Goal: Task Accomplishment & Management: Manage account settings

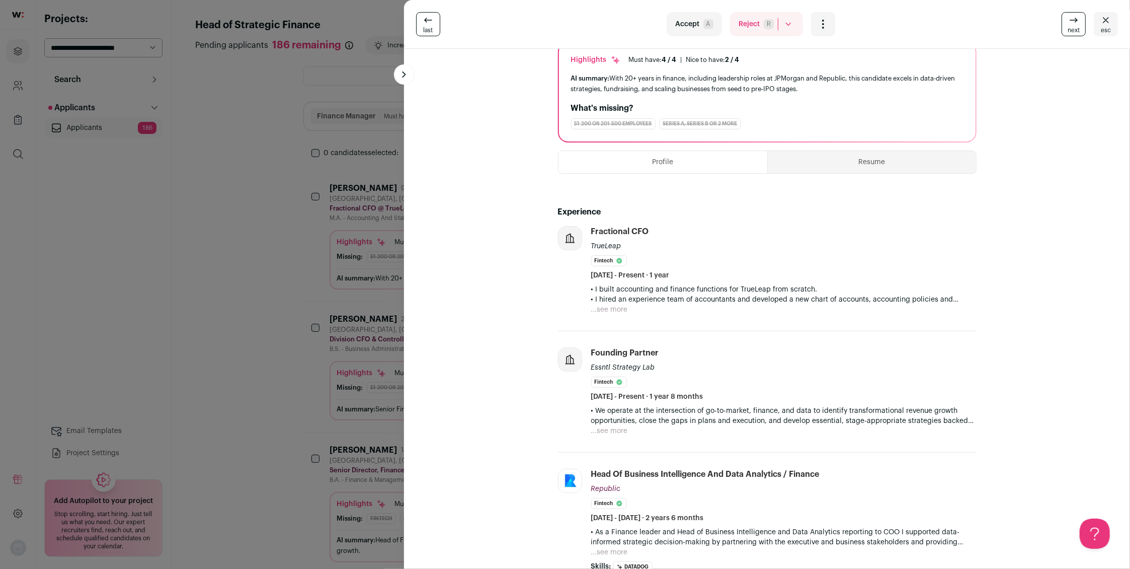
scroll to position [82, 0]
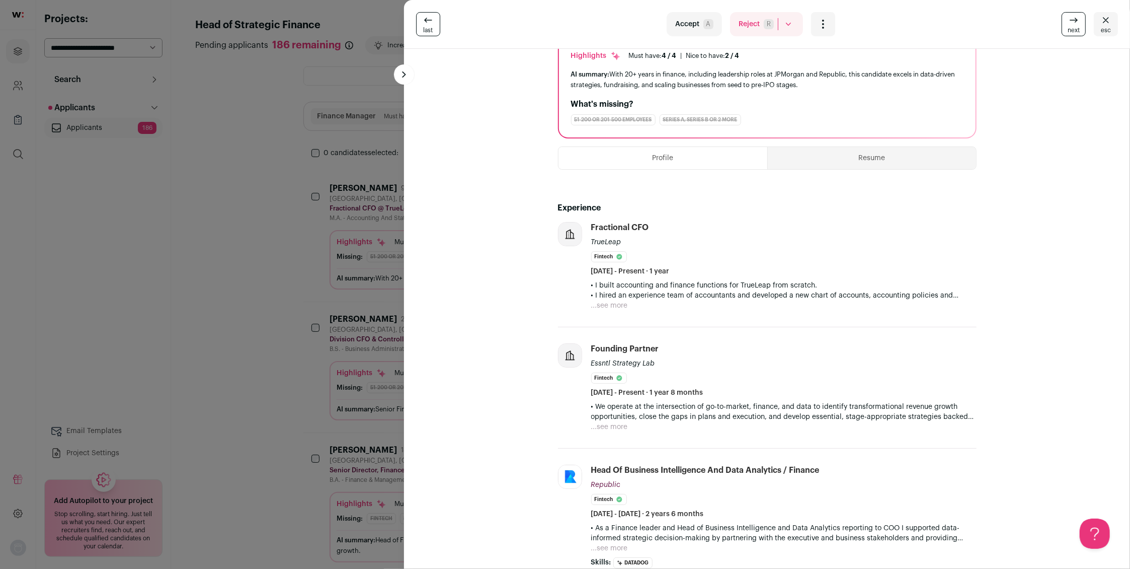
click at [617, 305] on button "...see more" at bounding box center [609, 305] width 37 height 10
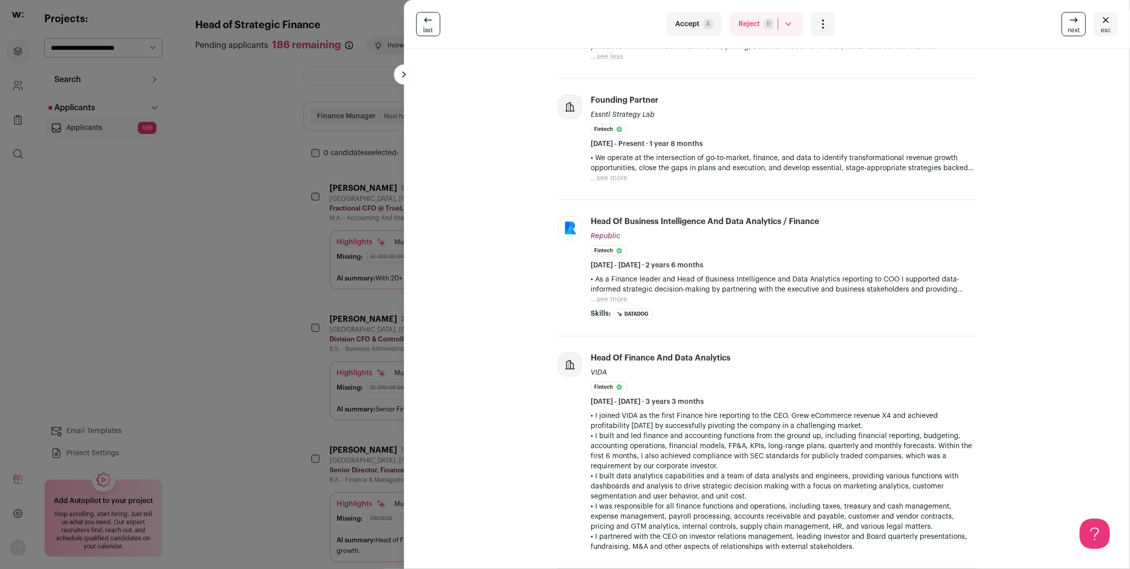
scroll to position [391, 0]
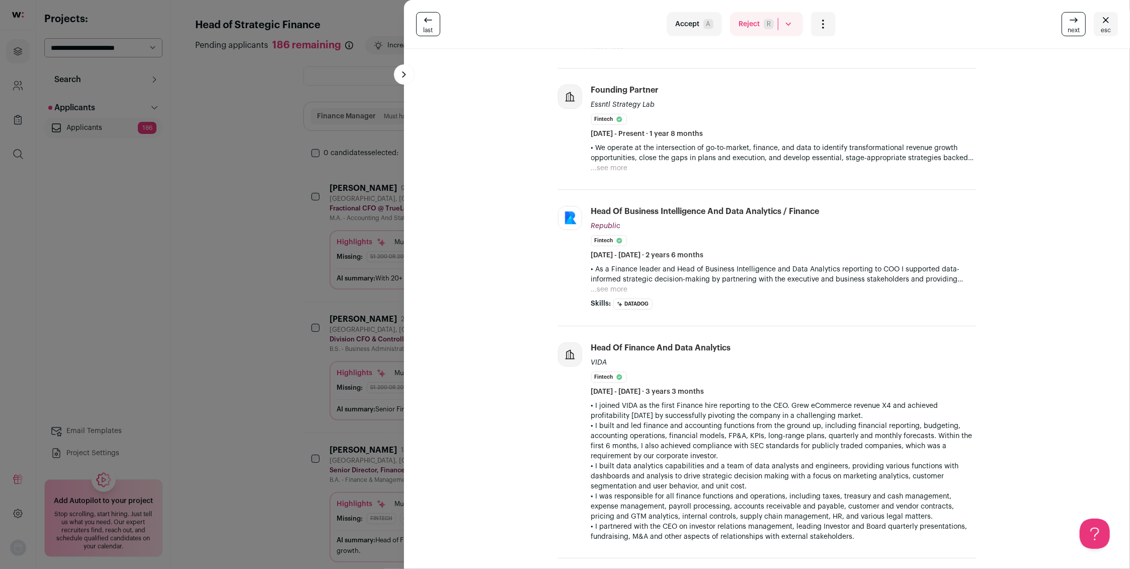
click at [616, 287] on button "...see more" at bounding box center [609, 289] width 37 height 10
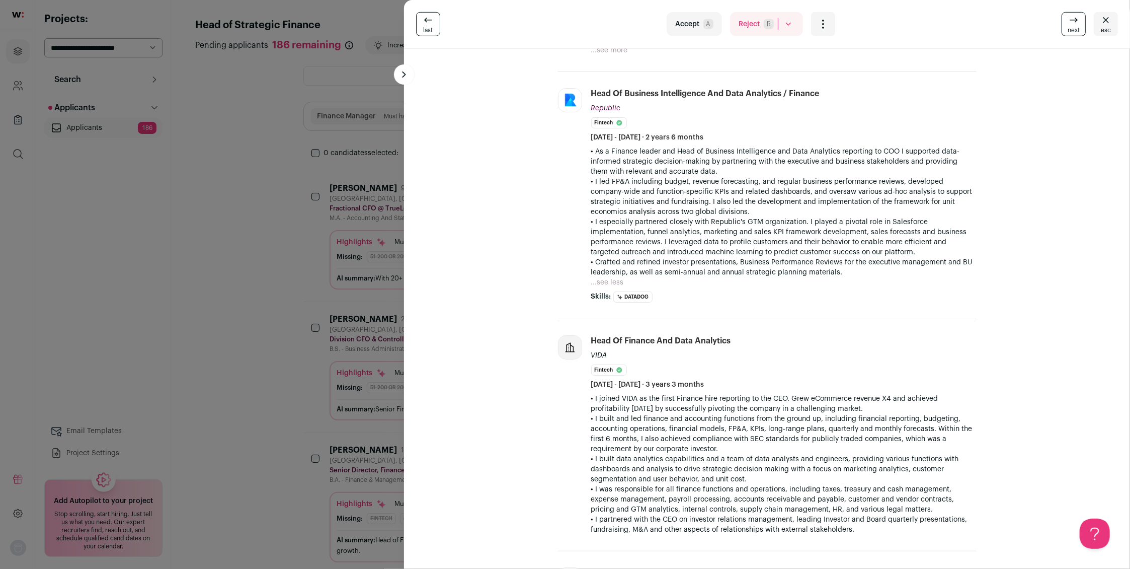
scroll to position [507, 0]
click at [613, 282] on button "...see less" at bounding box center [607, 283] width 33 height 10
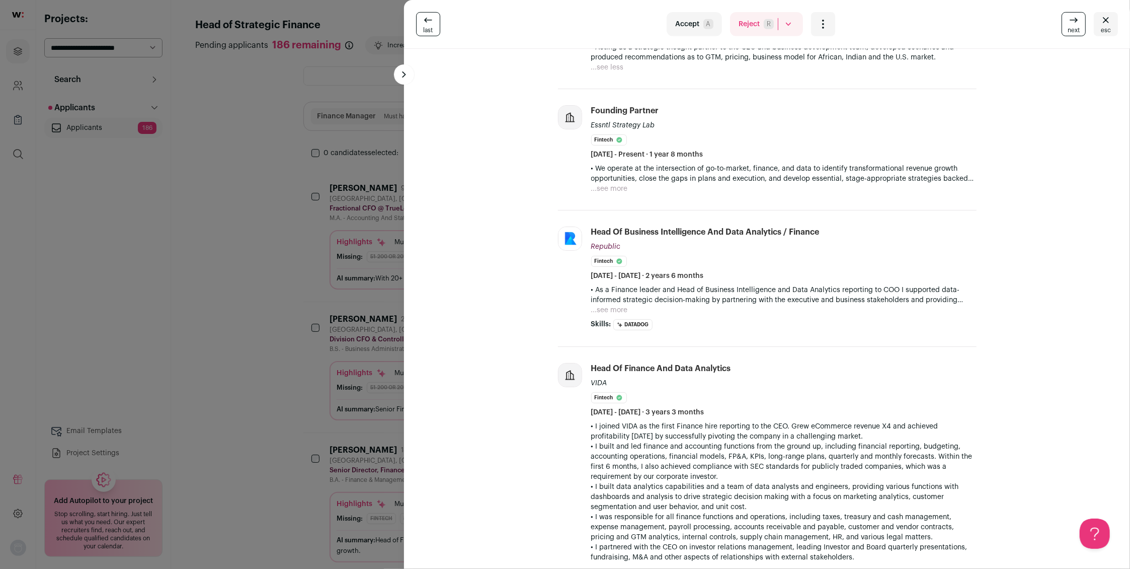
scroll to position [367, 0]
click at [613, 311] on button "...see more" at bounding box center [609, 312] width 37 height 10
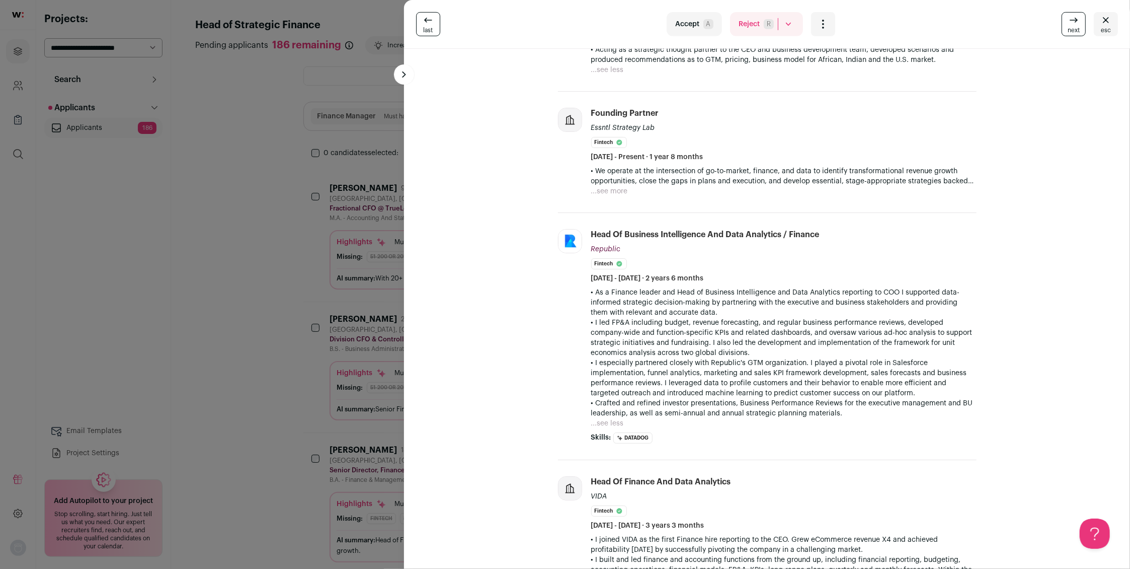
click at [628, 190] on div "• We operate at the intersection of go-to-market, finance, and data to identify…" at bounding box center [783, 181] width 385 height 30
click at [619, 190] on button "...see more" at bounding box center [609, 191] width 37 height 10
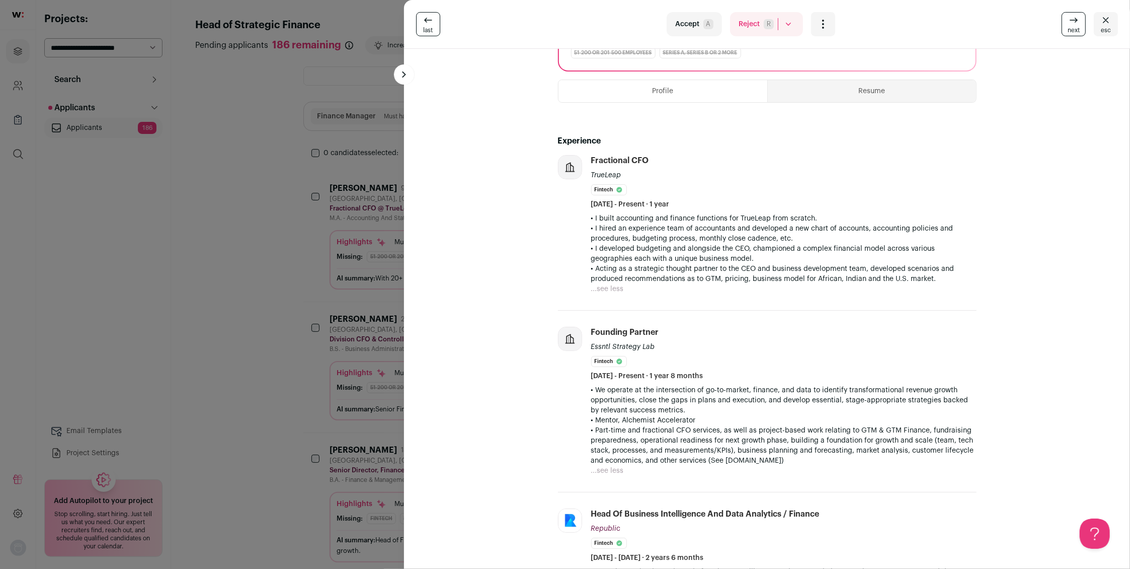
scroll to position [0, 0]
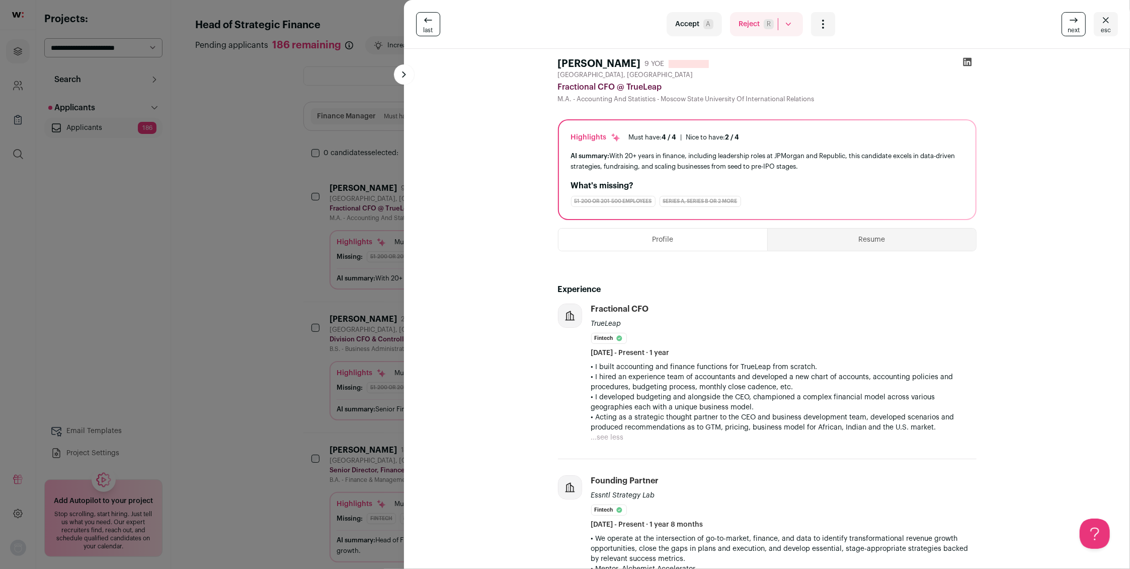
click at [751, 25] on button "Reject R" at bounding box center [766, 24] width 73 height 24
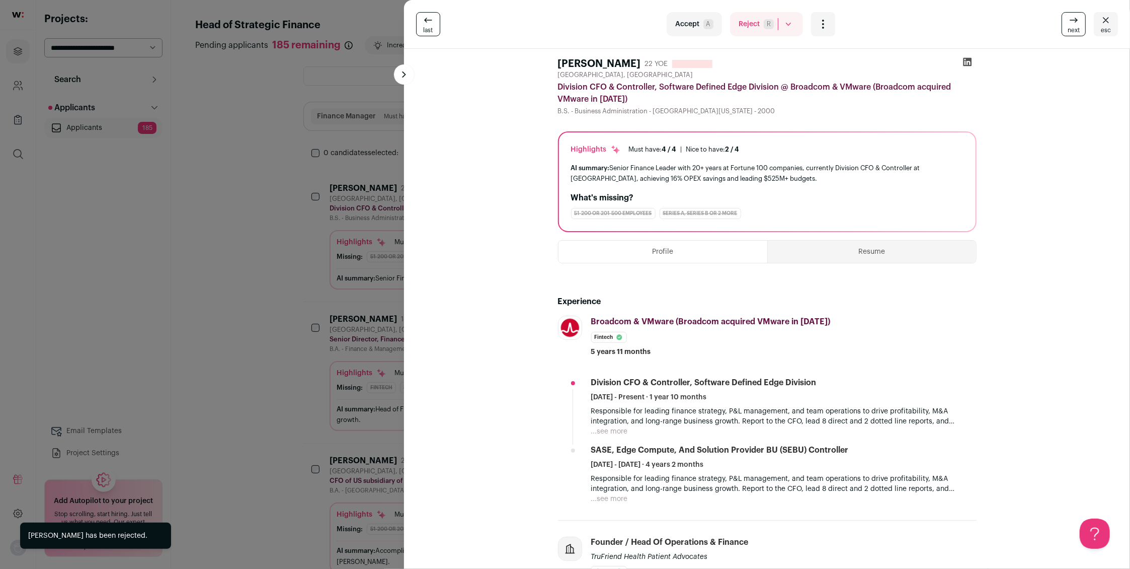
click at [751, 24] on button "Reject R" at bounding box center [766, 24] width 73 height 24
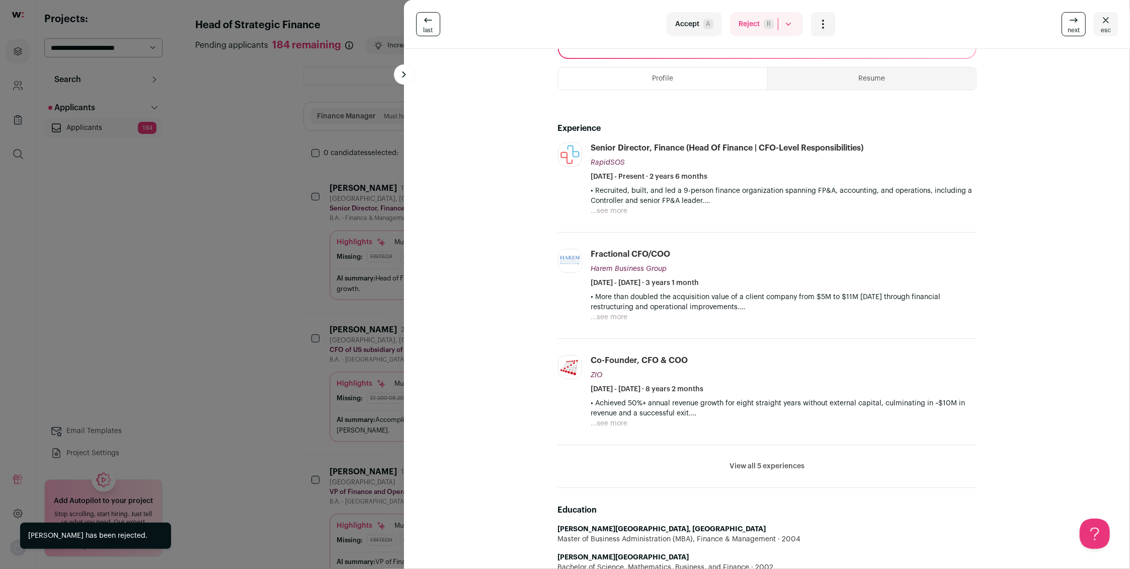
scroll to position [196, 0]
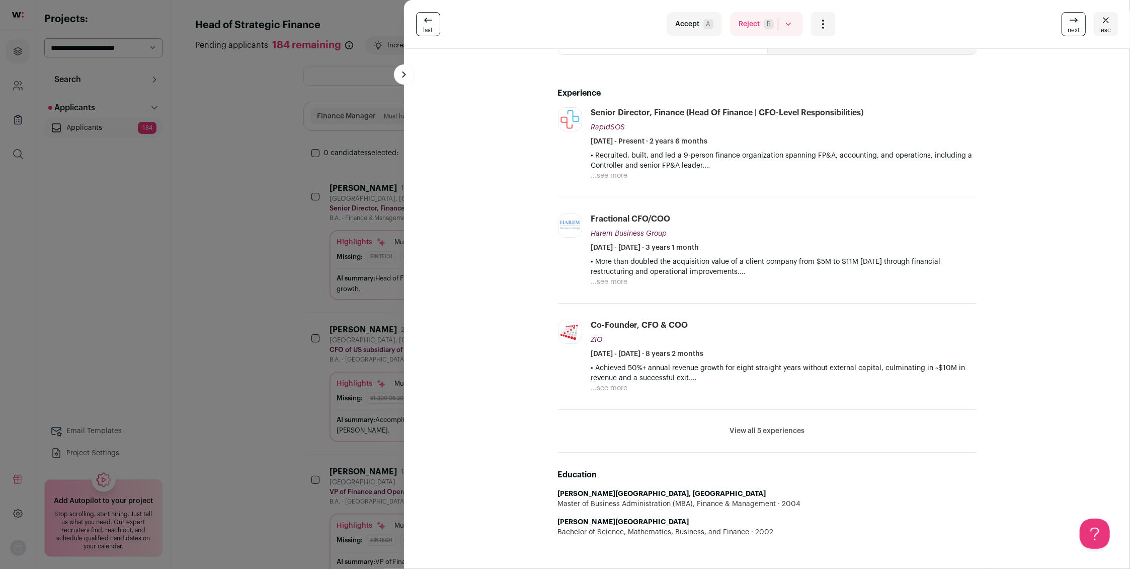
click at [745, 437] on li "View all 5 experiences View less" at bounding box center [767, 431] width 419 height 43
click at [749, 432] on button "View all 5 experiences" at bounding box center [767, 431] width 75 height 10
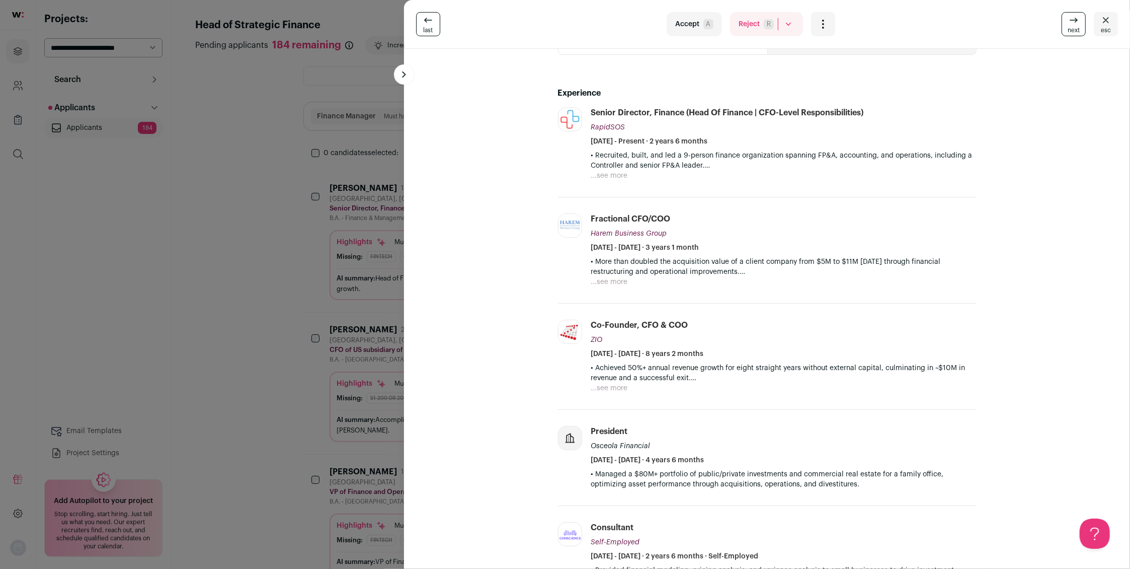
click at [764, 23] on span "R" at bounding box center [769, 24] width 10 height 10
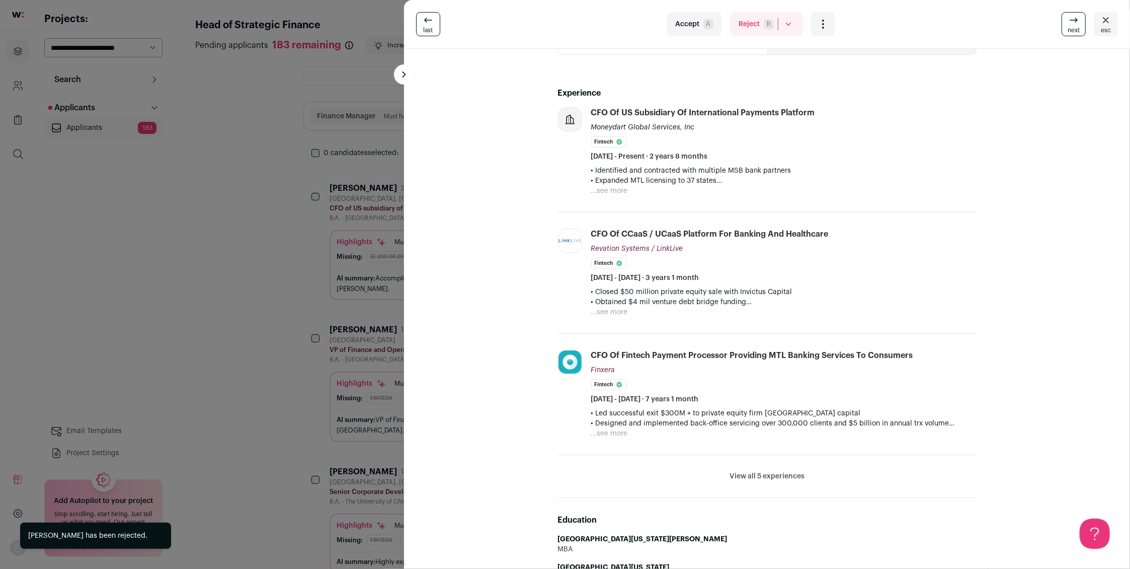
scroll to position [0, 0]
click at [753, 475] on button "View all 5 experiences" at bounding box center [767, 476] width 75 height 10
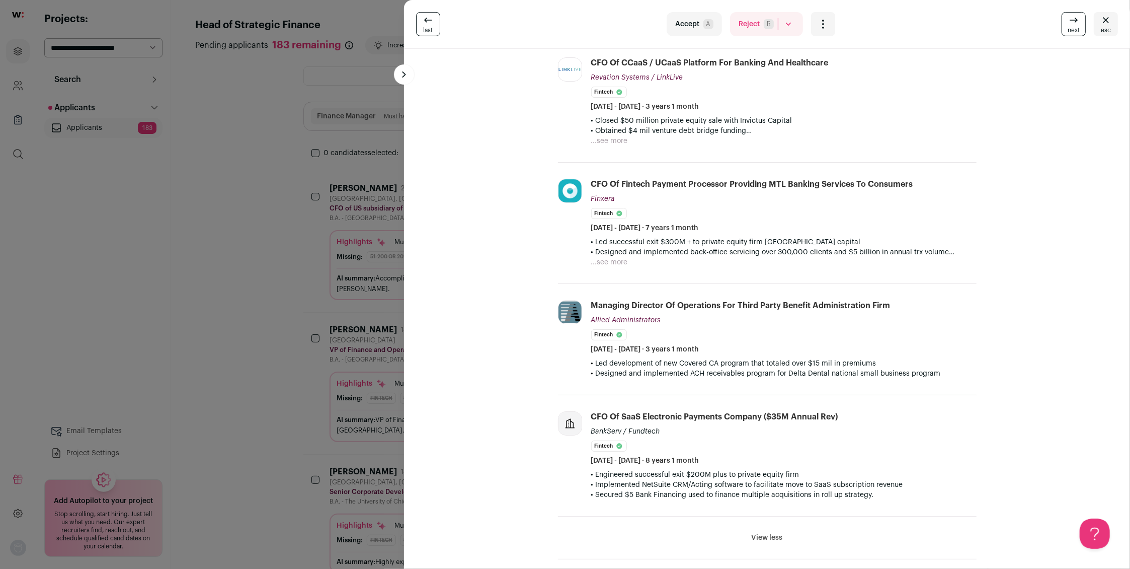
scroll to position [473, 0]
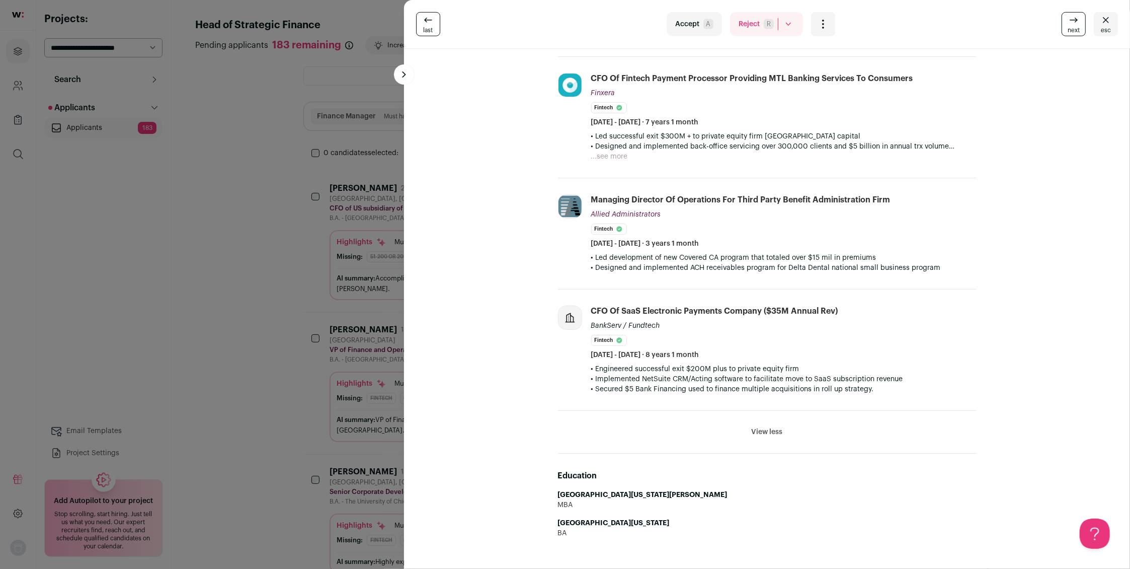
click at [754, 25] on button "Reject R" at bounding box center [766, 24] width 73 height 24
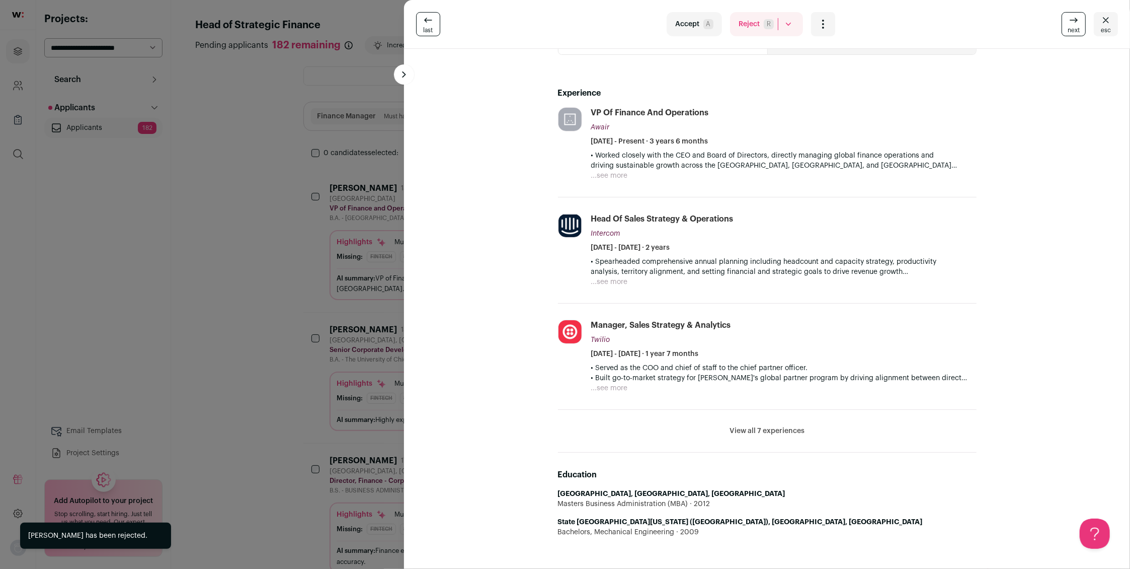
scroll to position [0, 0]
click at [750, 431] on button "View all 7 experiences" at bounding box center [767, 431] width 75 height 10
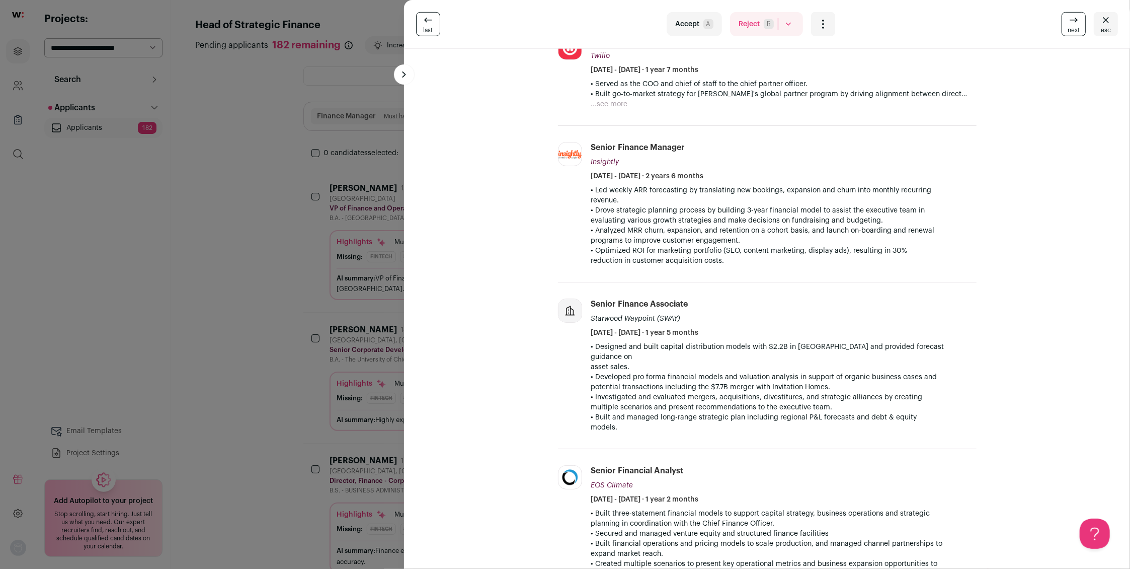
scroll to position [482, 0]
click at [754, 22] on button "Reject R" at bounding box center [766, 24] width 73 height 24
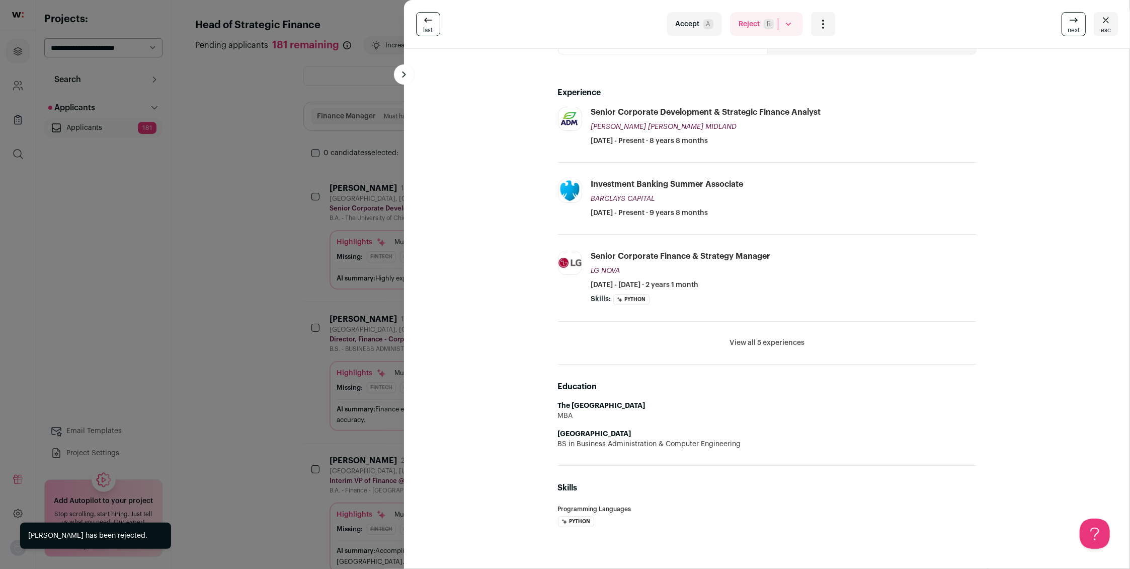
scroll to position [0, 0]
click at [751, 30] on button "Reject R" at bounding box center [766, 24] width 73 height 24
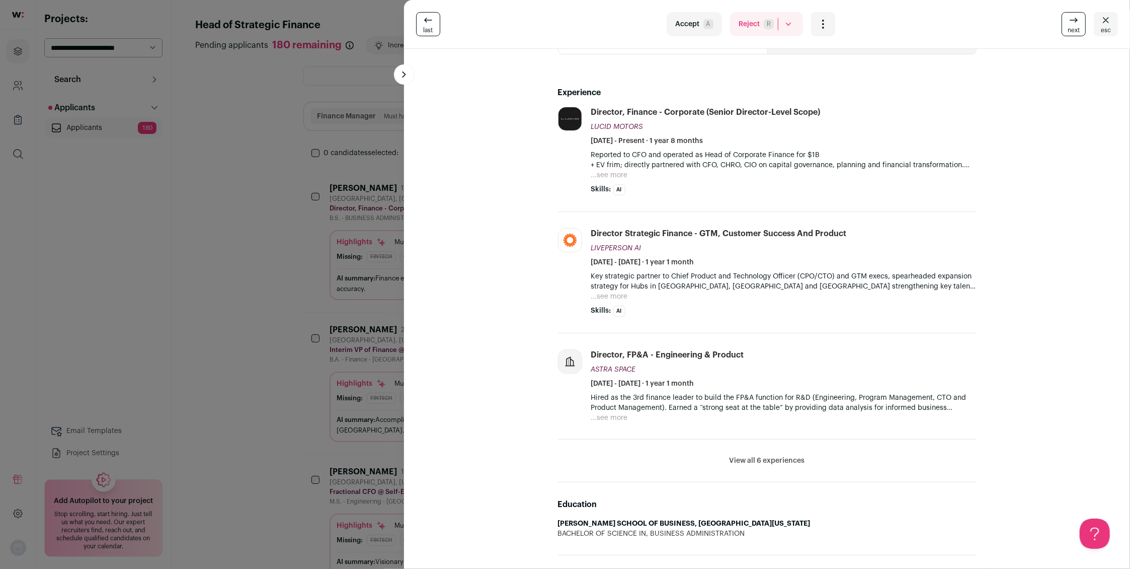
click at [752, 26] on button "Reject R" at bounding box center [766, 24] width 73 height 24
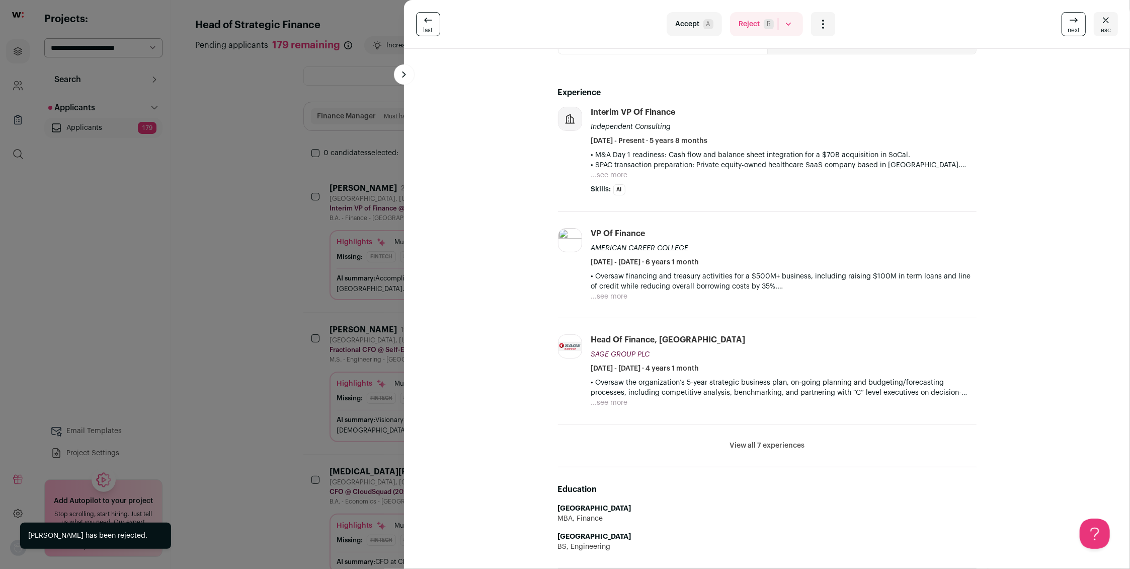
click at [758, 32] on button "Reject R" at bounding box center [766, 24] width 73 height 24
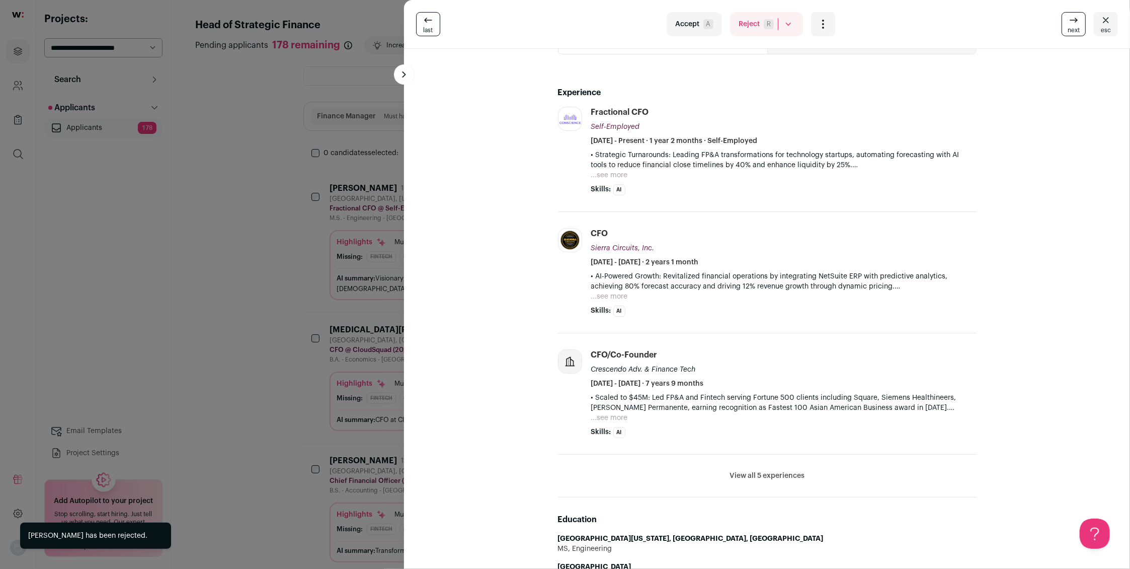
scroll to position [0, 0]
click at [750, 24] on button "Reject R" at bounding box center [766, 24] width 73 height 24
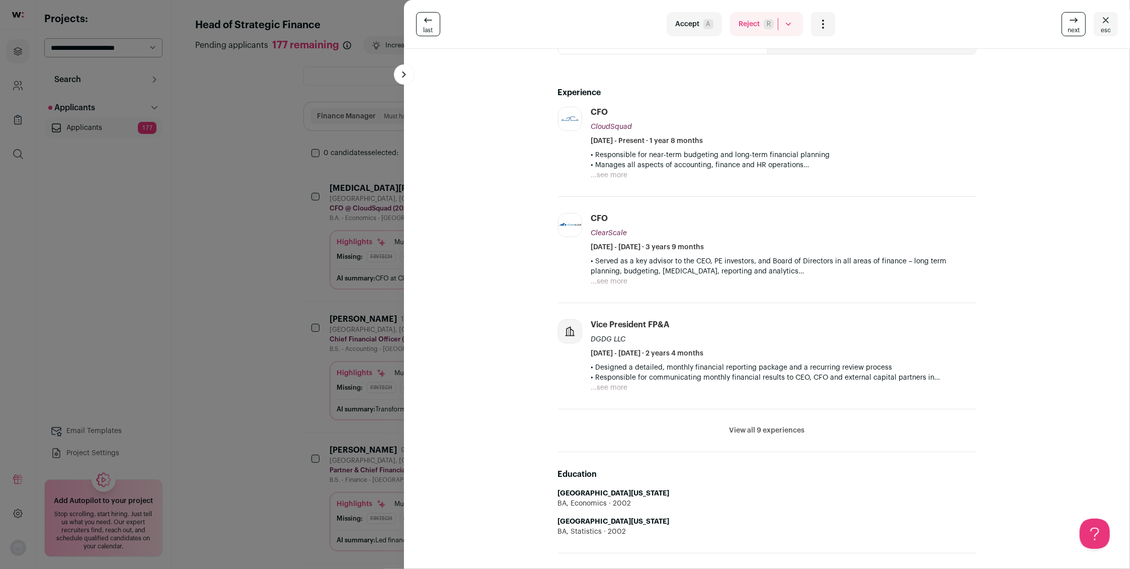
click at [749, 24] on button "Reject R" at bounding box center [766, 24] width 73 height 24
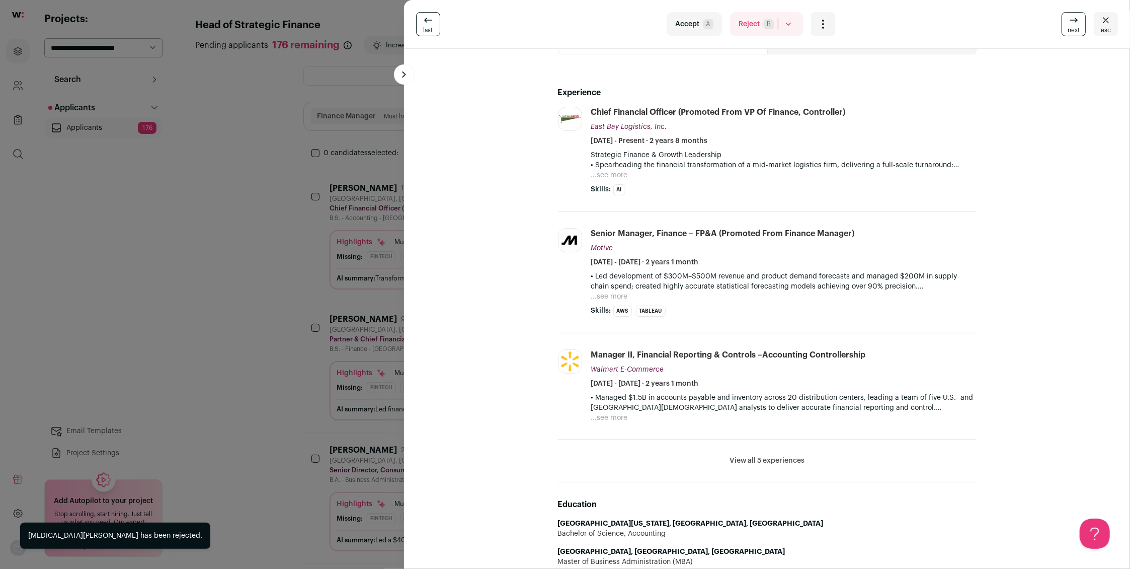
click at [745, 30] on button "Reject R" at bounding box center [766, 24] width 73 height 24
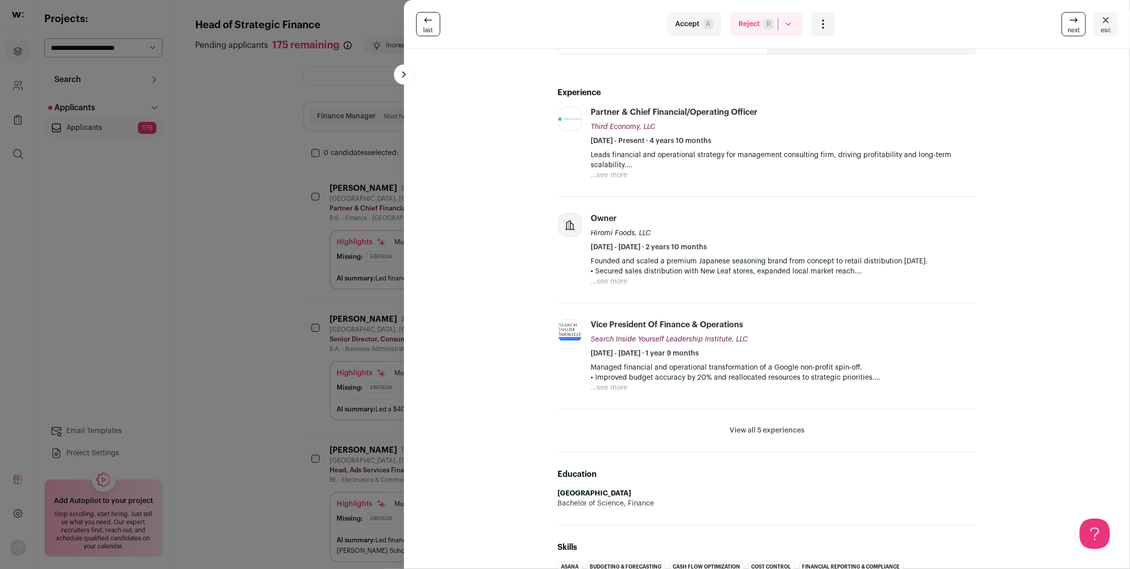
click at [748, 426] on button "View all 5 experiences" at bounding box center [767, 430] width 75 height 10
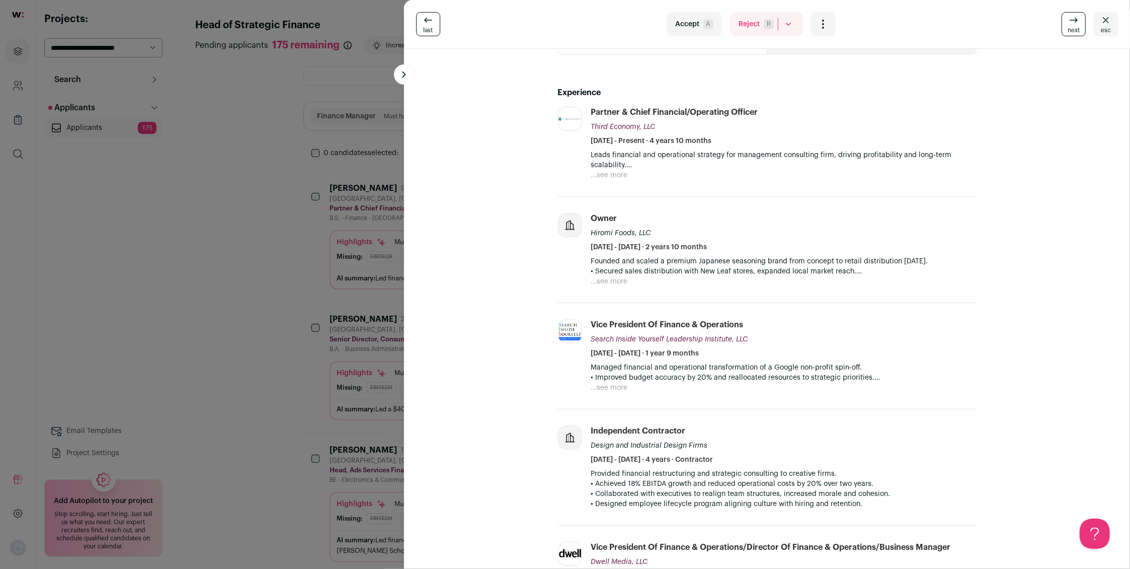
click at [748, 23] on button "Reject R" at bounding box center [766, 24] width 73 height 24
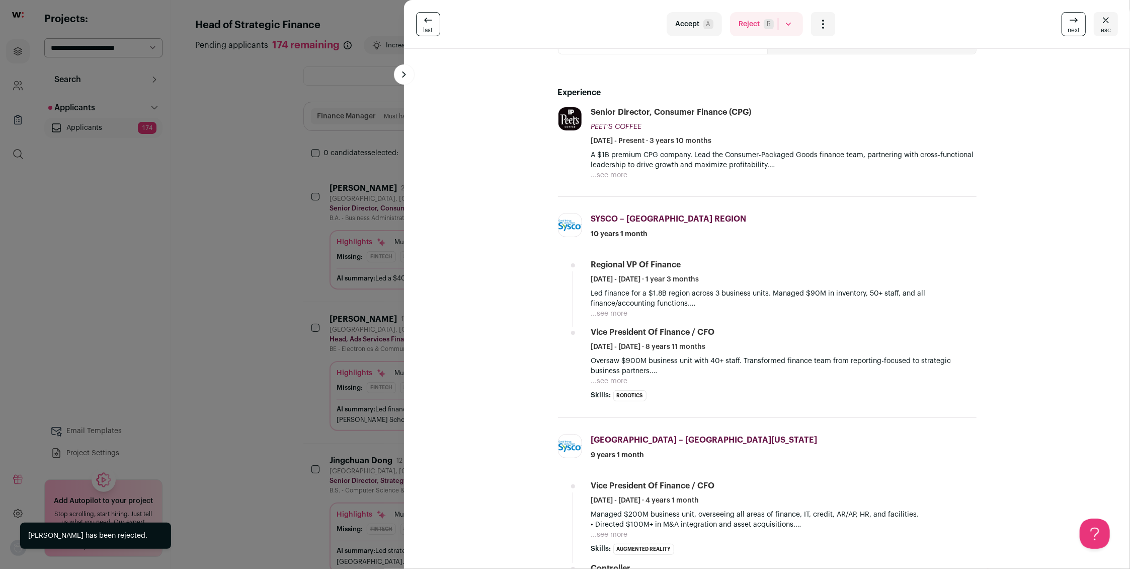
click at [741, 20] on button "Reject R" at bounding box center [766, 24] width 73 height 24
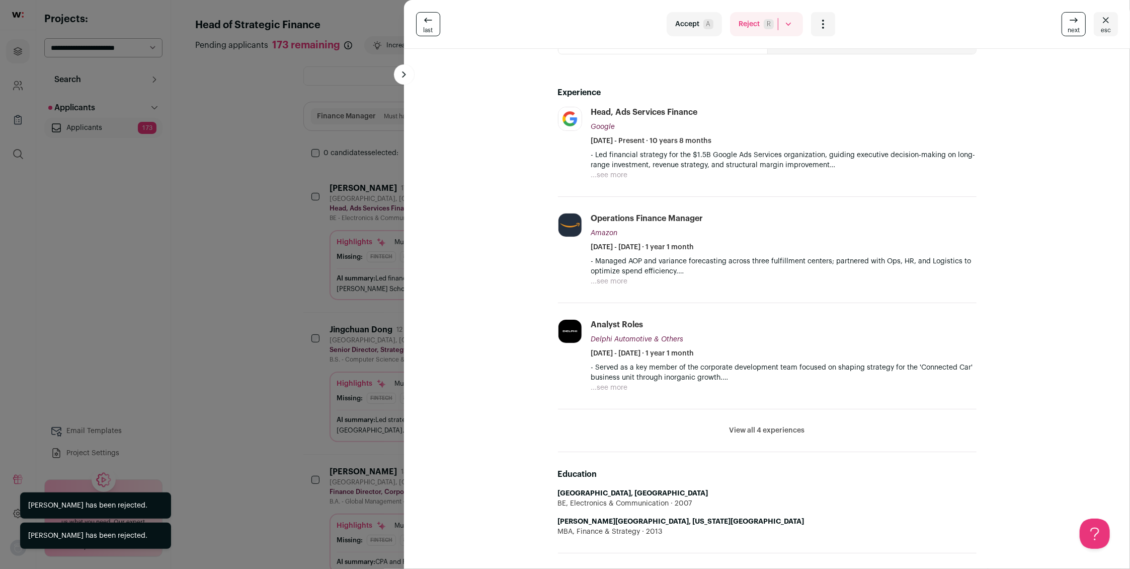
scroll to position [0, 0]
click at [741, 20] on button "Reject R" at bounding box center [766, 24] width 73 height 24
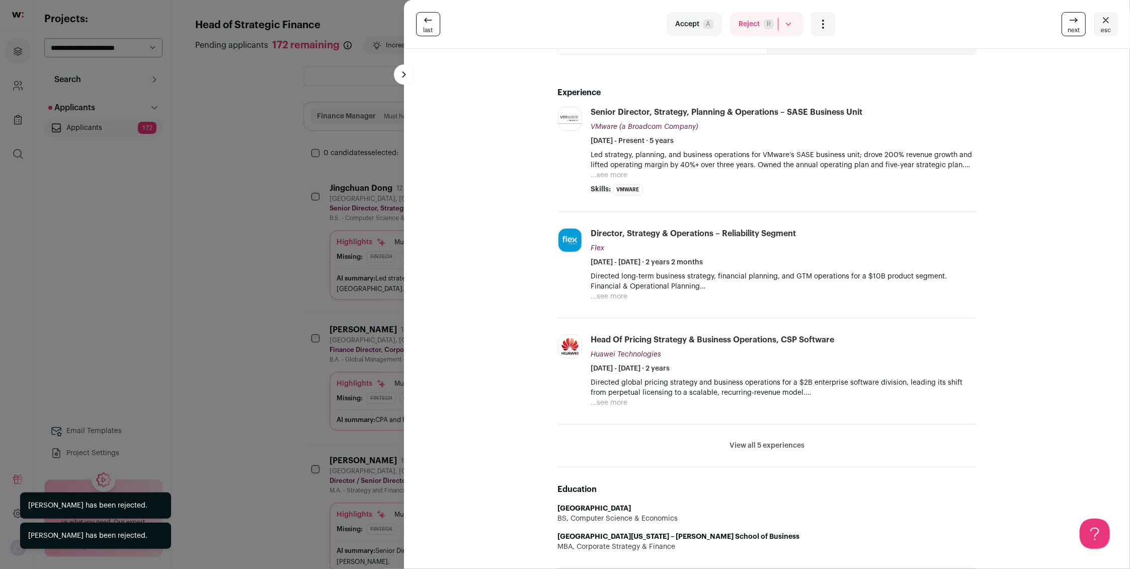
click at [741, 20] on button "Reject R" at bounding box center [766, 24] width 73 height 24
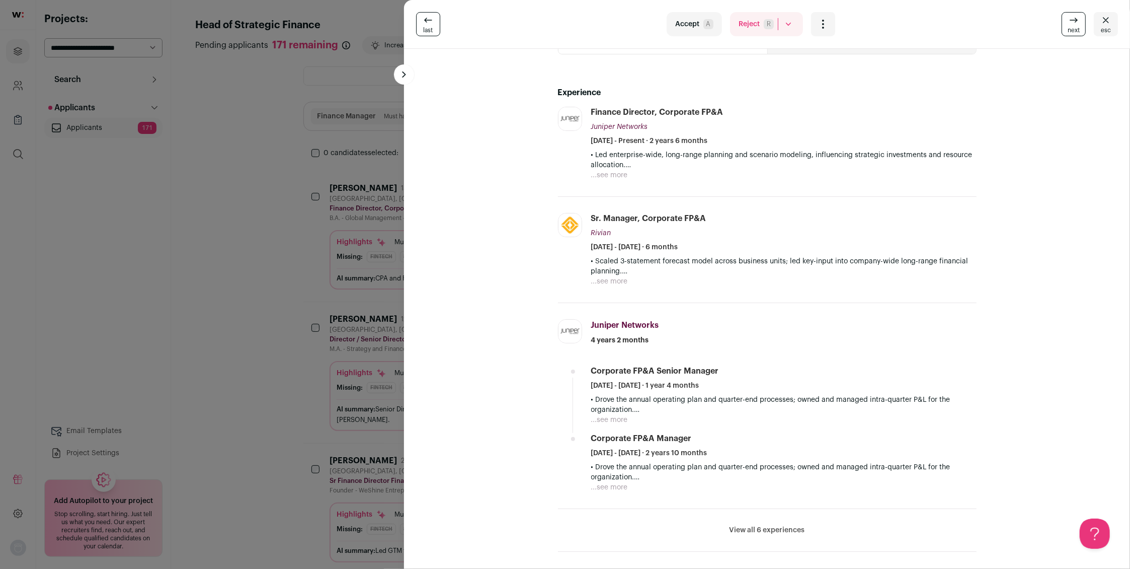
click at [753, 530] on button "View all 6 experiences" at bounding box center [767, 530] width 75 height 10
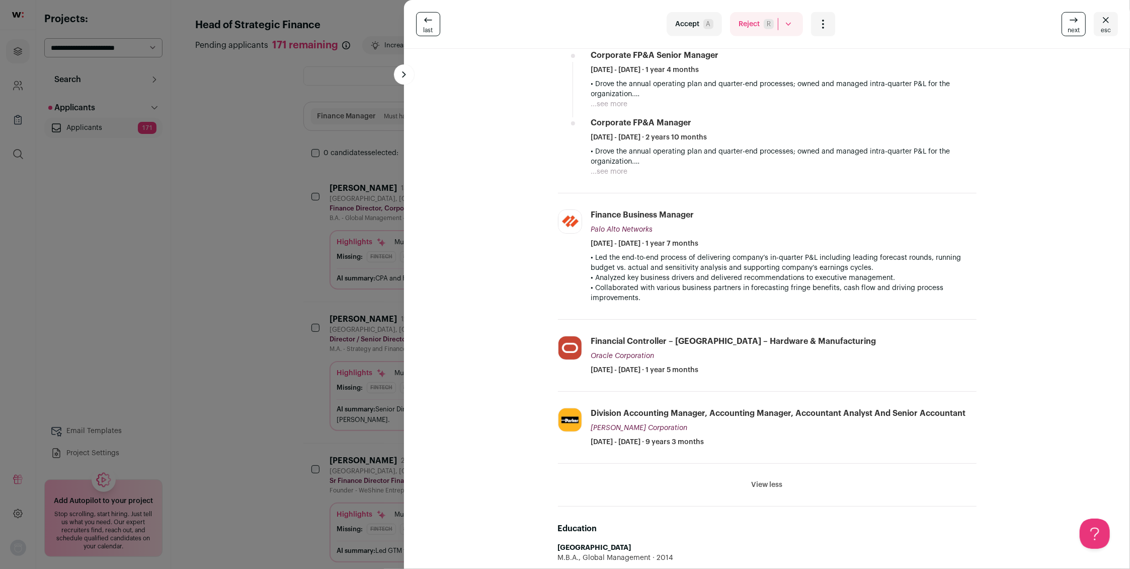
scroll to position [518, 0]
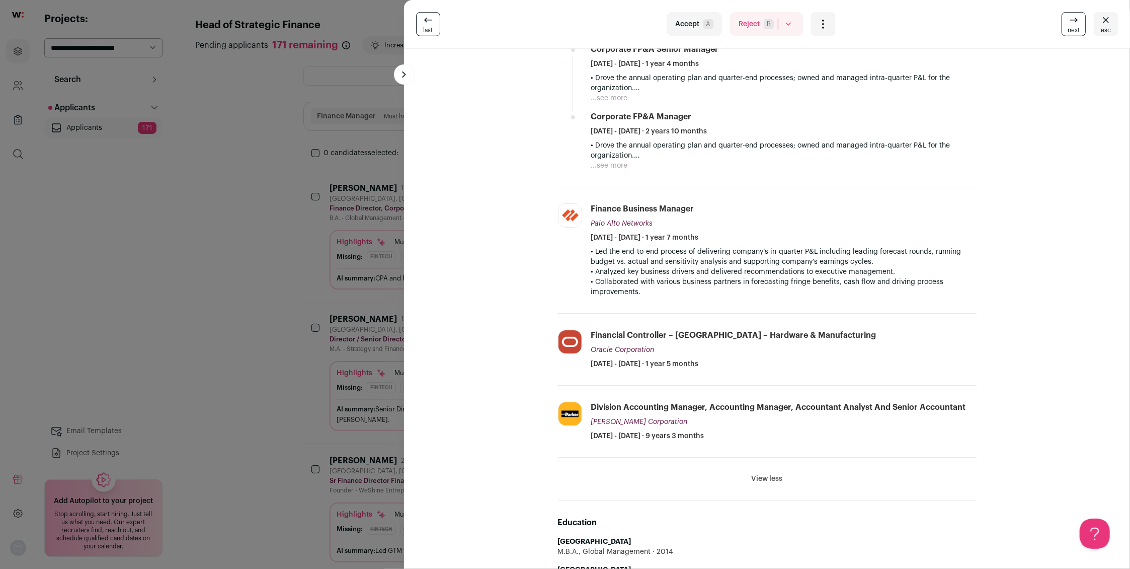
click at [751, 25] on button "Reject R" at bounding box center [766, 24] width 73 height 24
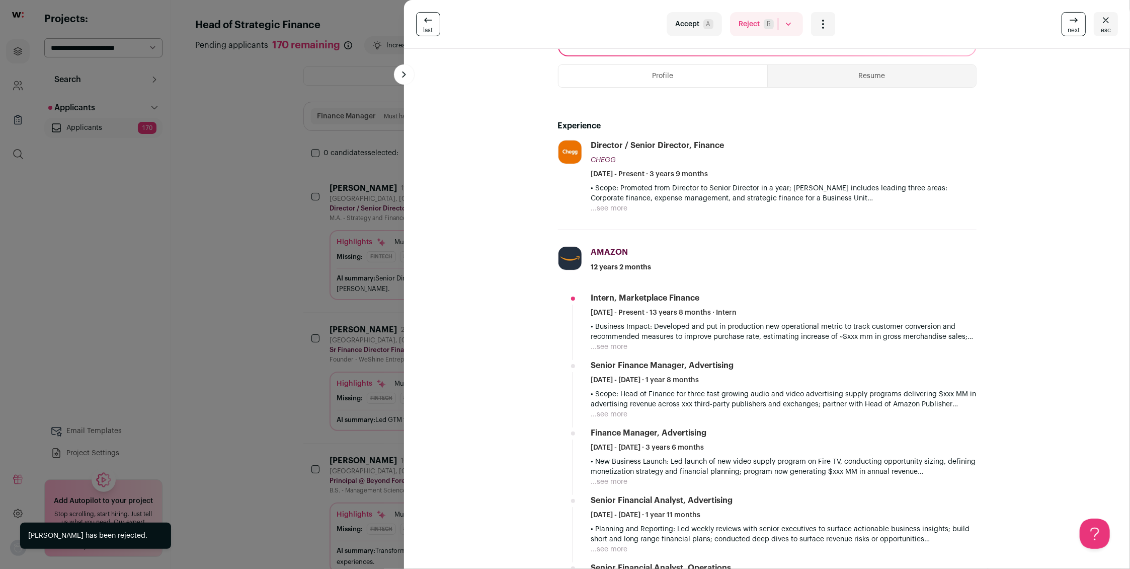
scroll to position [163, 0]
click at [613, 207] on button "...see more" at bounding box center [609, 209] width 37 height 10
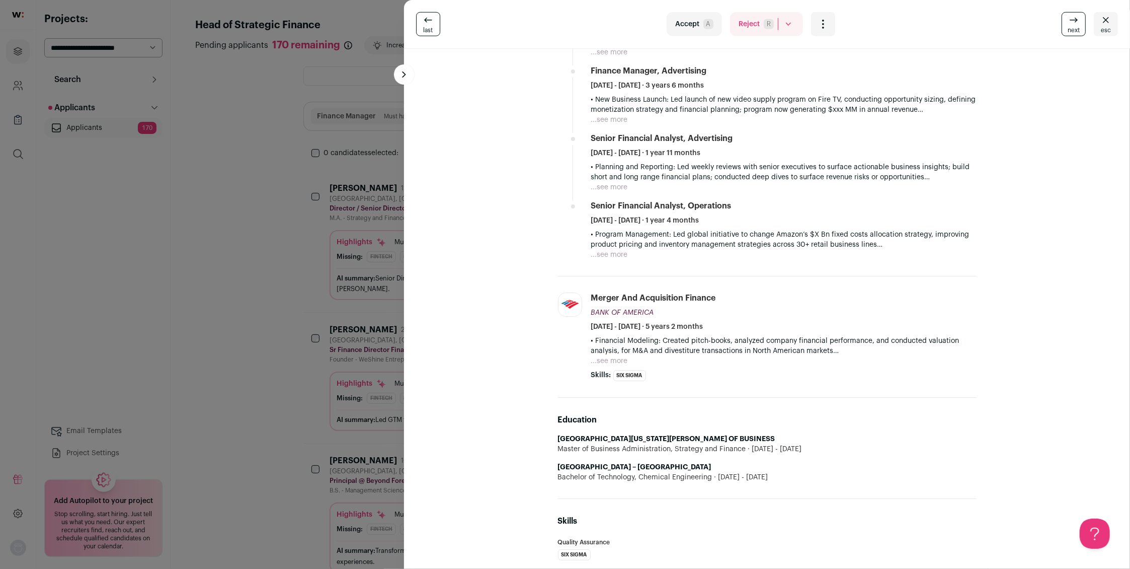
scroll to position [649, 0]
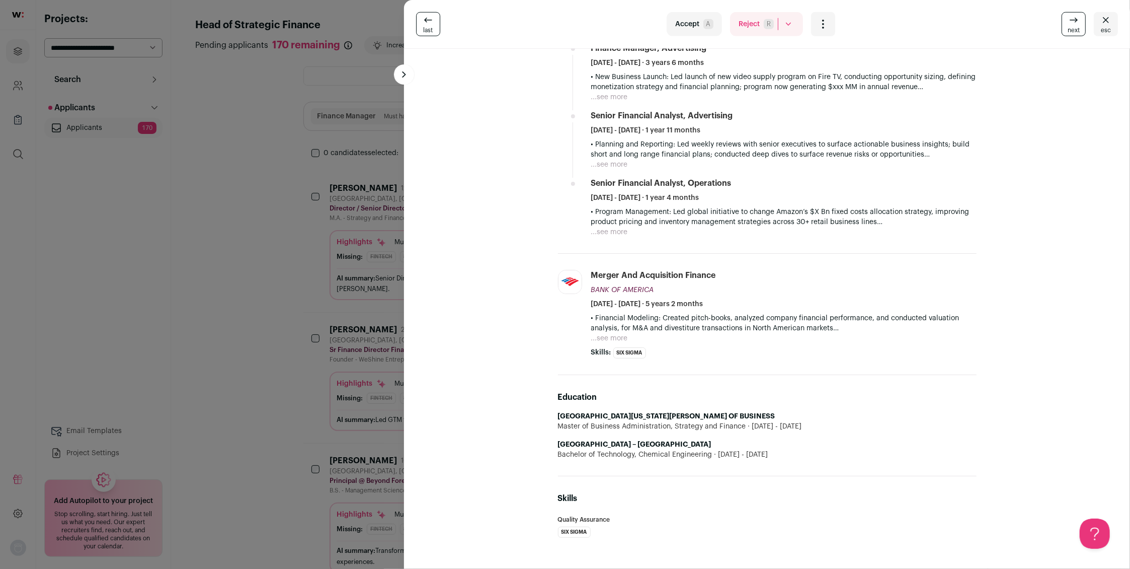
click at [750, 27] on button "Reject R" at bounding box center [766, 24] width 73 height 24
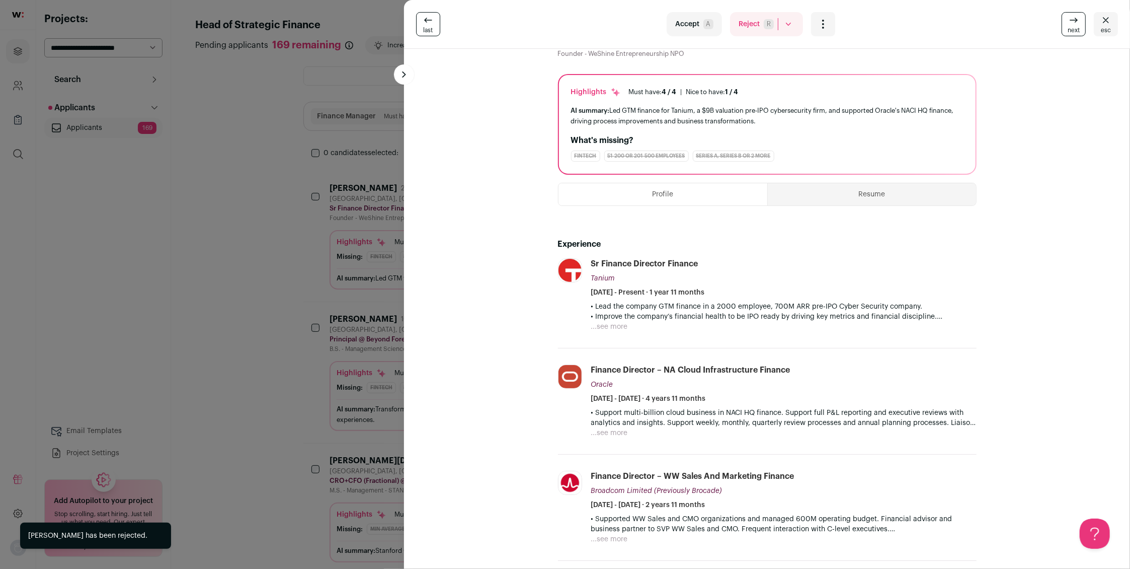
scroll to position [22, 0]
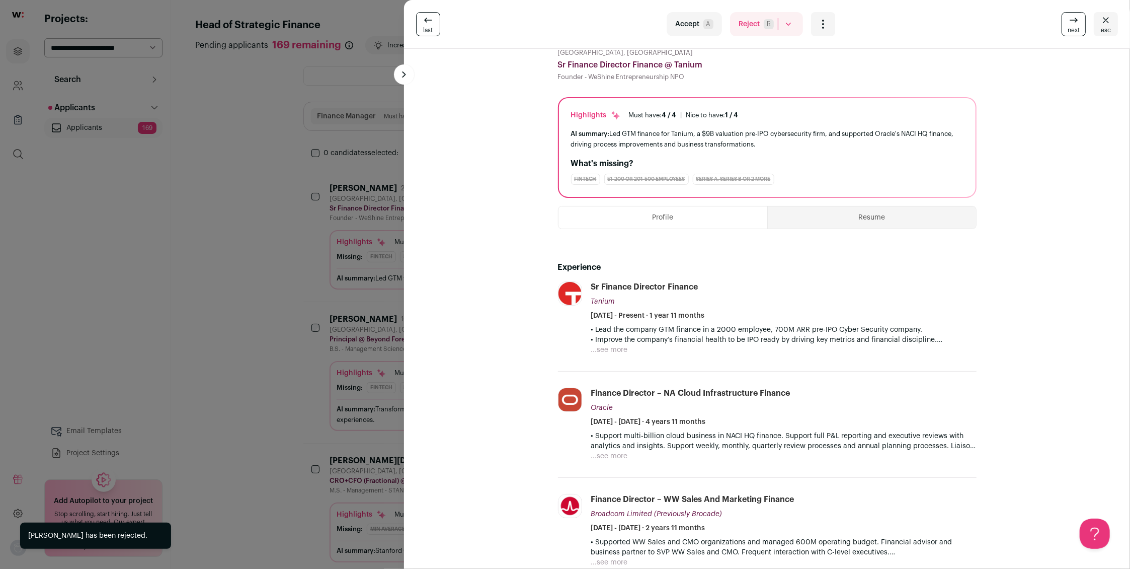
click at [751, 27] on button "Reject R" at bounding box center [766, 24] width 73 height 24
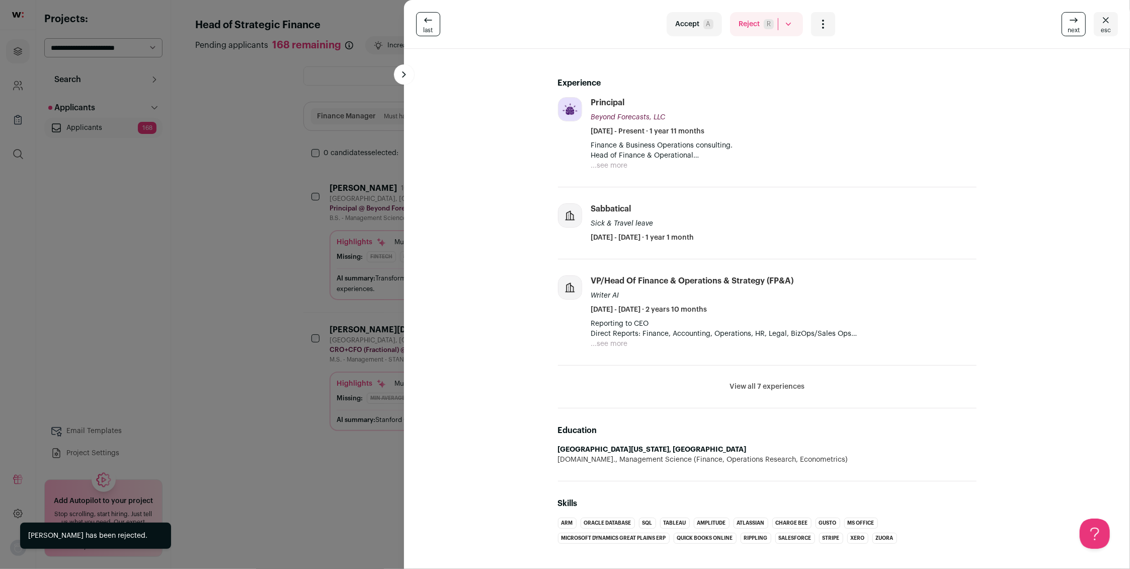
scroll to position [212, 0]
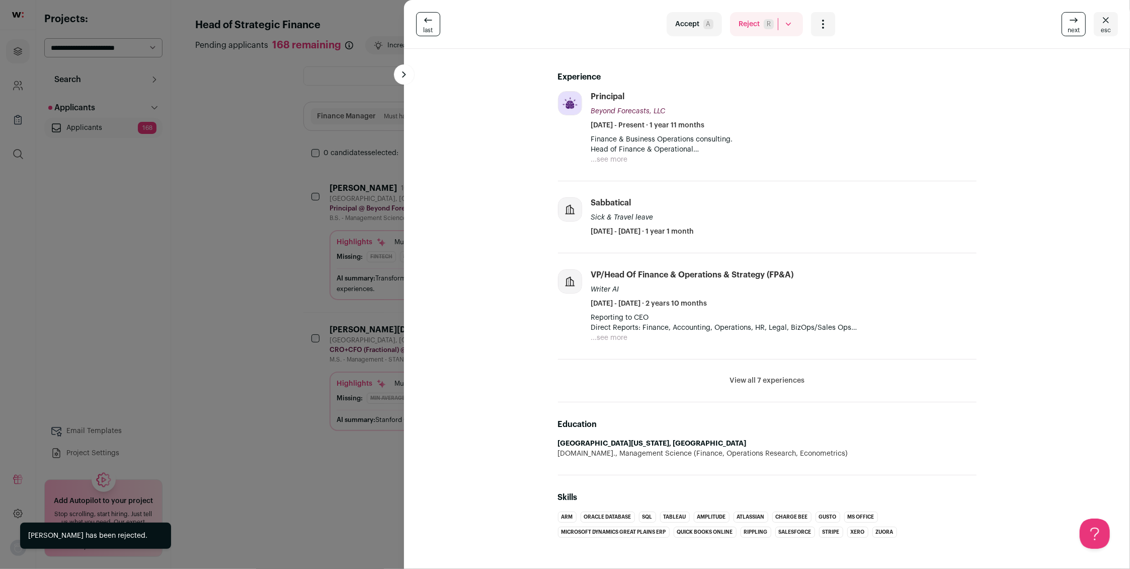
click at [749, 24] on button "Reject R" at bounding box center [766, 24] width 73 height 24
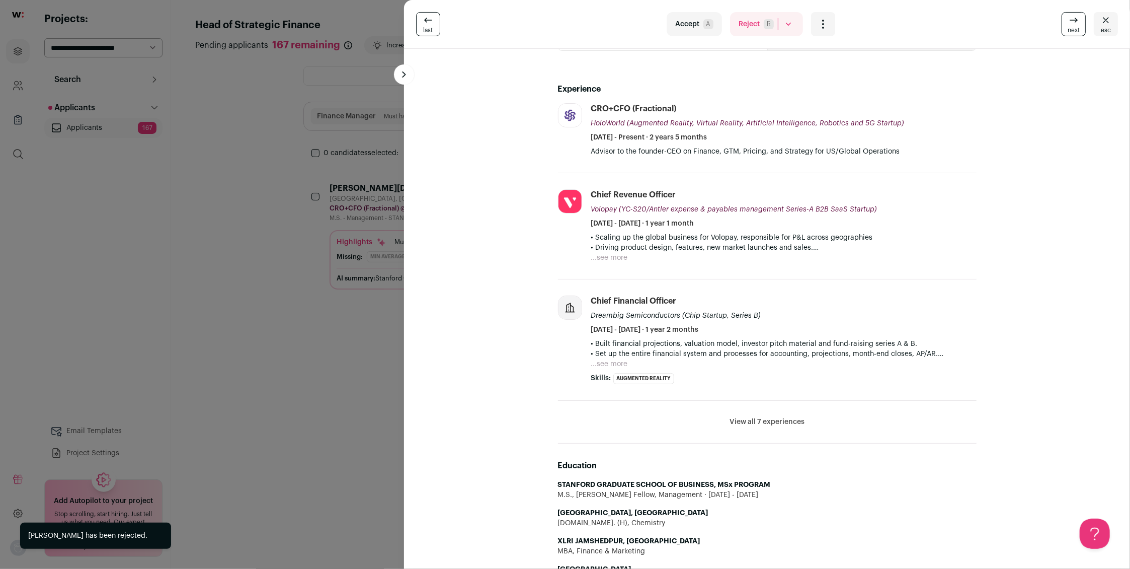
scroll to position [0, 0]
click at [614, 258] on button "...see more" at bounding box center [609, 258] width 37 height 10
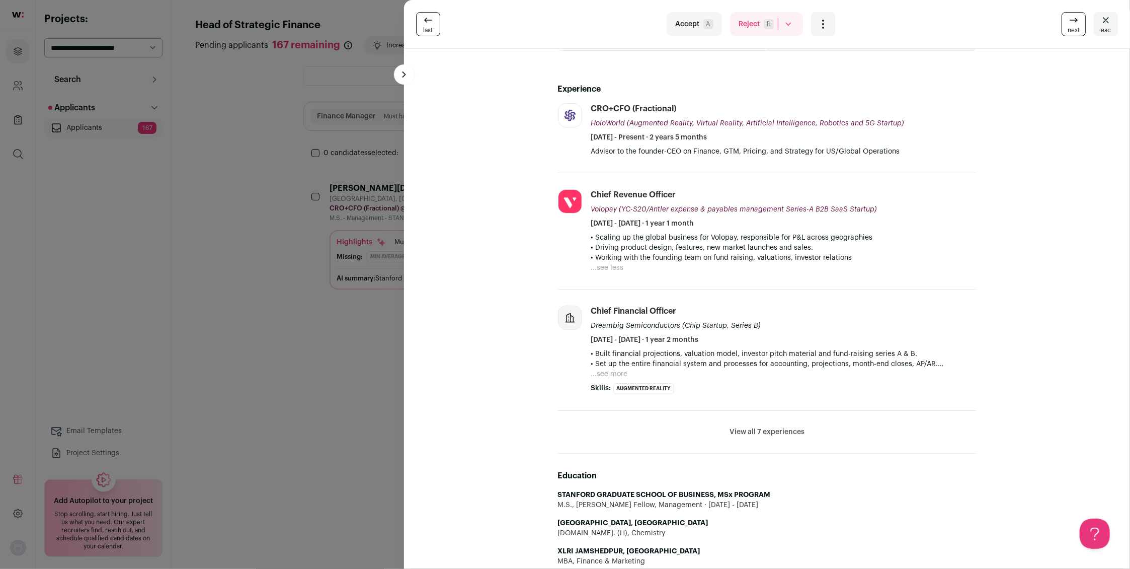
click at [747, 428] on button "View all 7 experiences" at bounding box center [767, 432] width 75 height 10
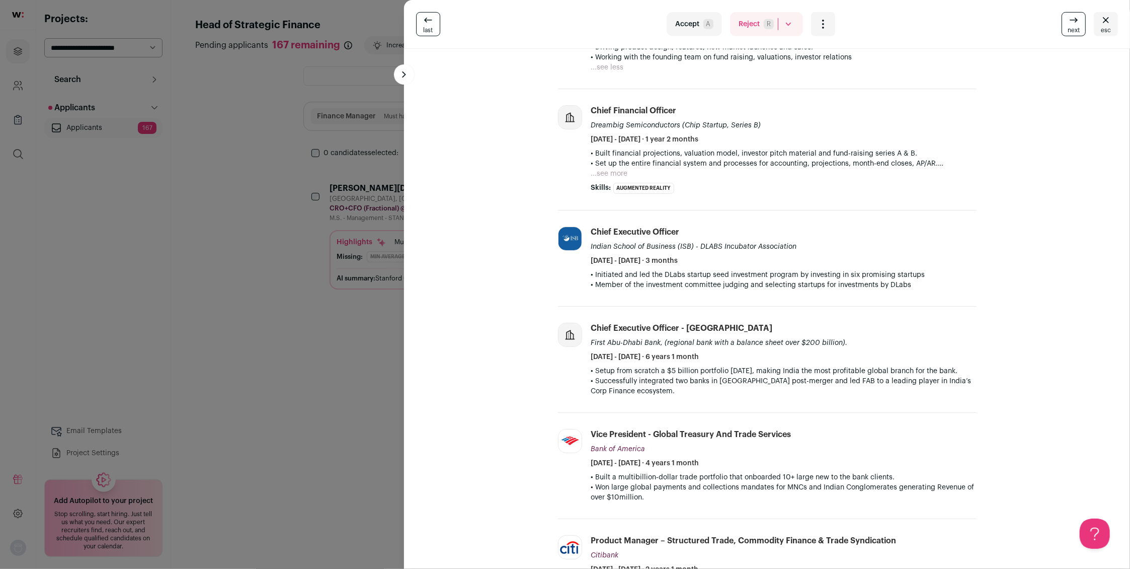
scroll to position [414, 0]
click at [751, 27] on button "Reject R" at bounding box center [766, 24] width 73 height 24
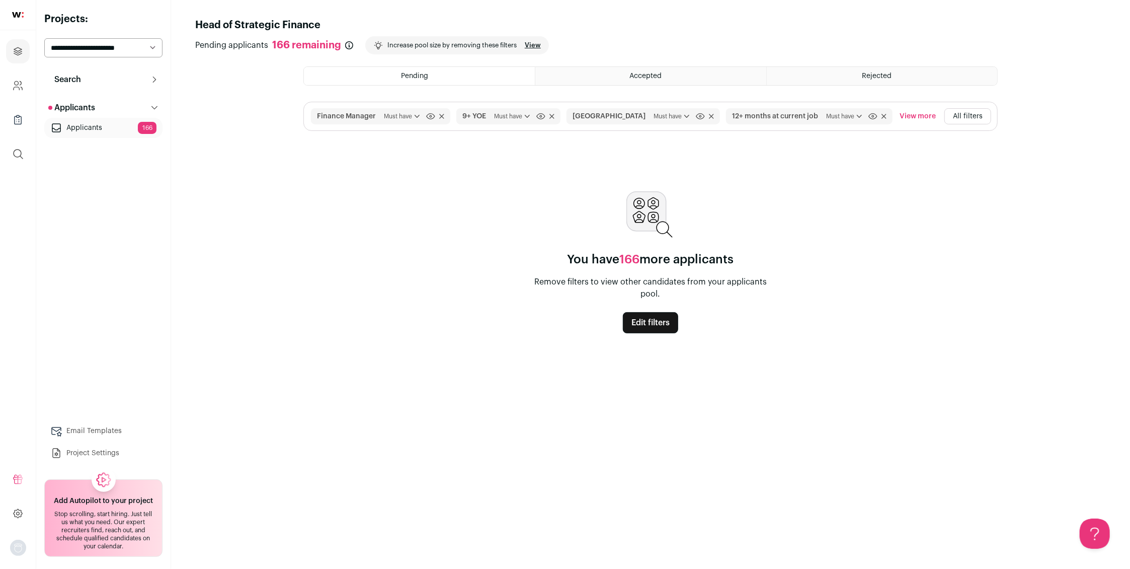
click at [85, 125] on link "Applicants 166" at bounding box center [103, 128] width 118 height 20
click at [709, 114] on icon at bounding box center [711, 116] width 5 height 5
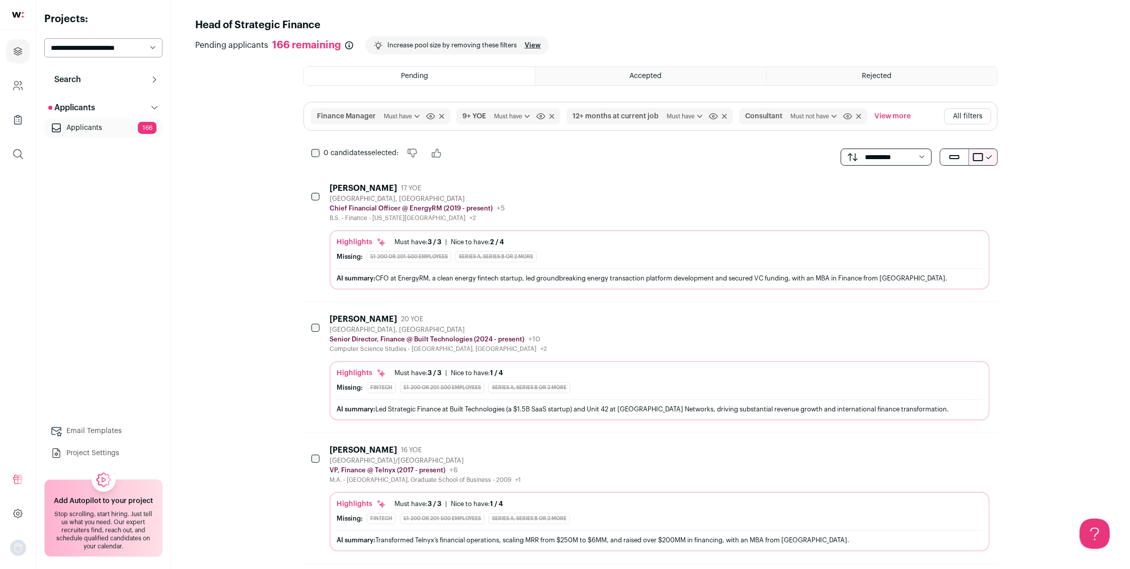
click at [898, 115] on button "View more" at bounding box center [893, 116] width 40 height 16
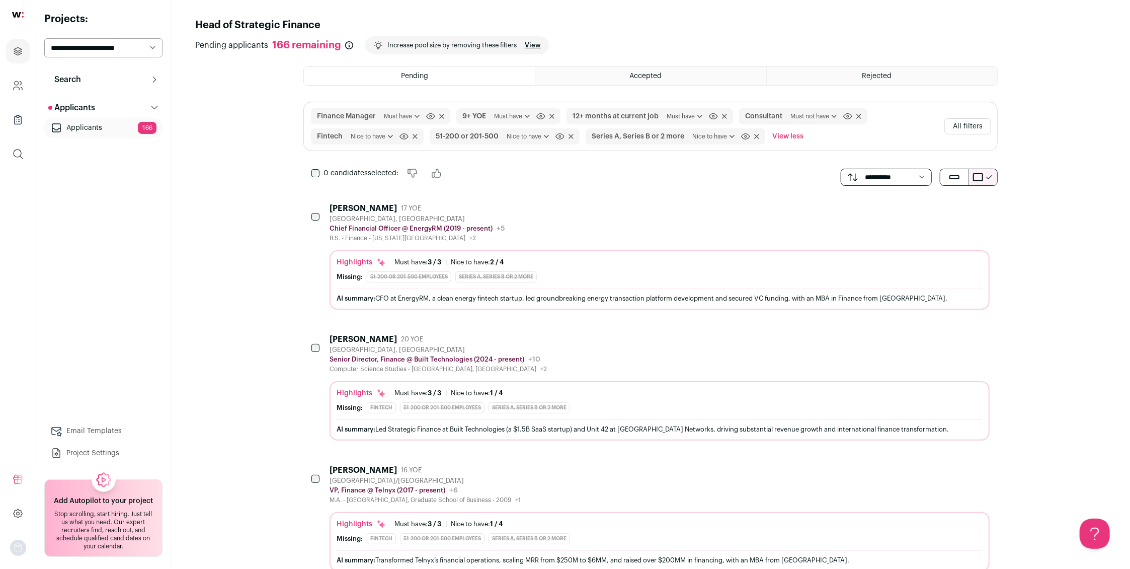
click at [440, 115] on icon at bounding box center [442, 116] width 4 height 4
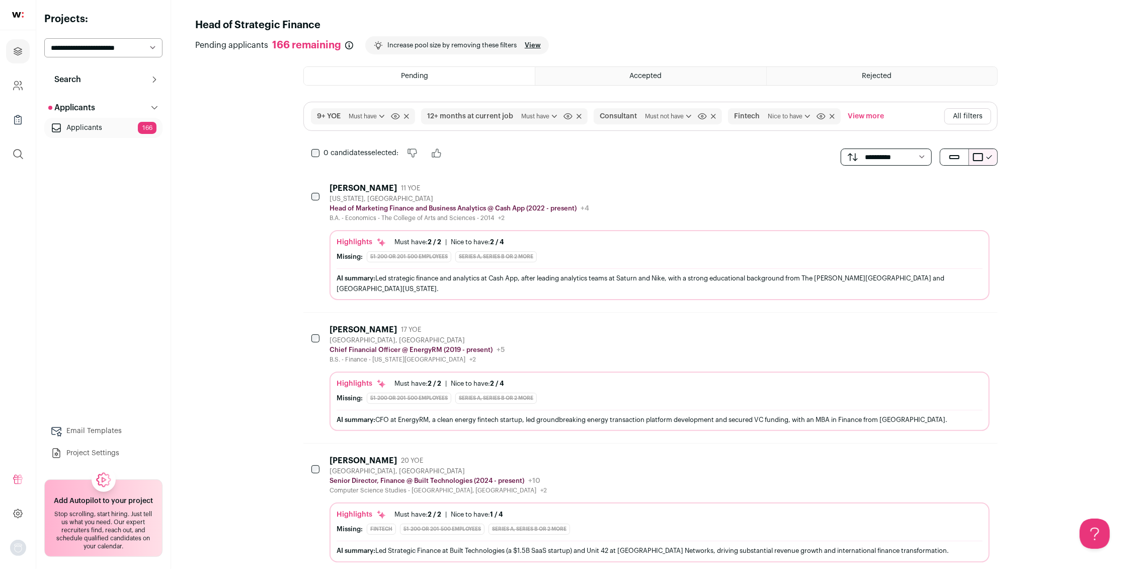
click at [975, 116] on button "All filters" at bounding box center [968, 116] width 47 height 16
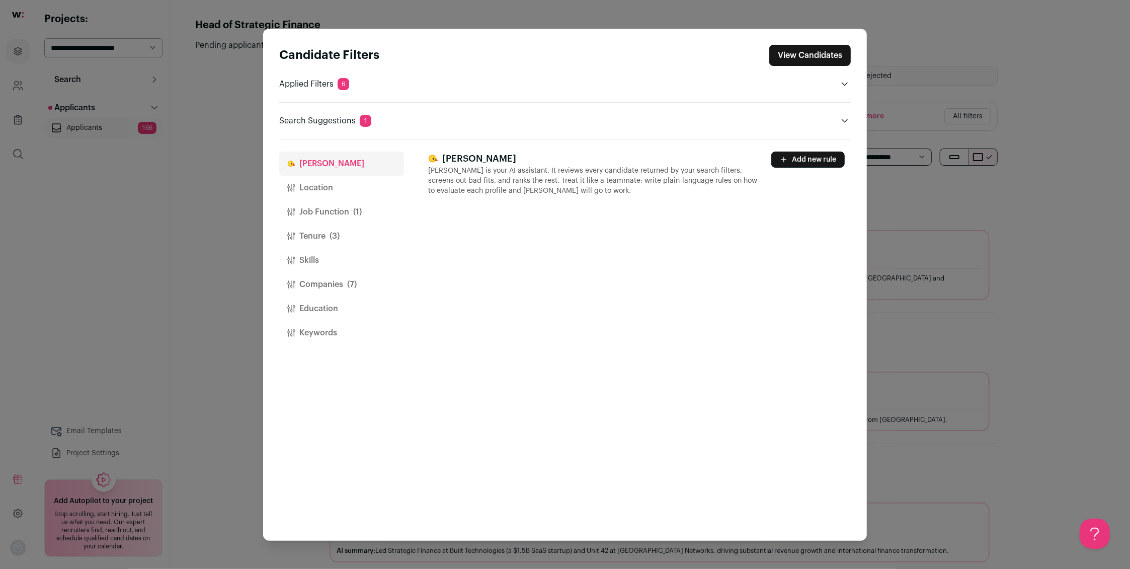
click at [307, 186] on button "Location" at bounding box center [341, 188] width 125 height 24
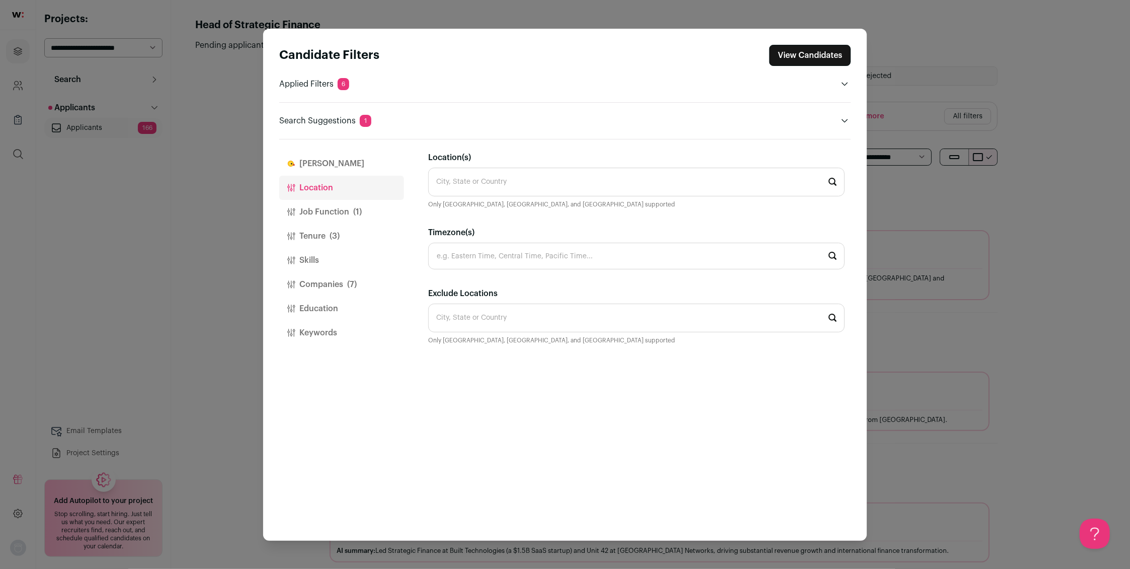
click at [475, 182] on input "Location(s)" at bounding box center [636, 182] width 417 height 29
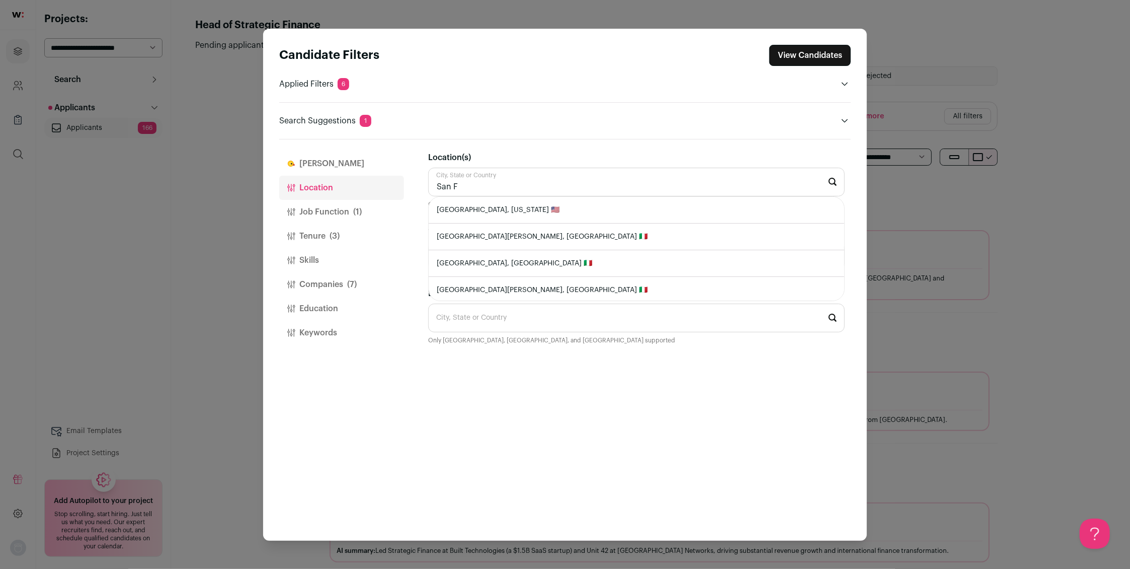
click at [491, 211] on li "[GEOGRAPHIC_DATA], [US_STATE] 🇺🇸" at bounding box center [637, 210] width 416 height 27
type input "[GEOGRAPHIC_DATA], [US_STATE] 🇺🇸"
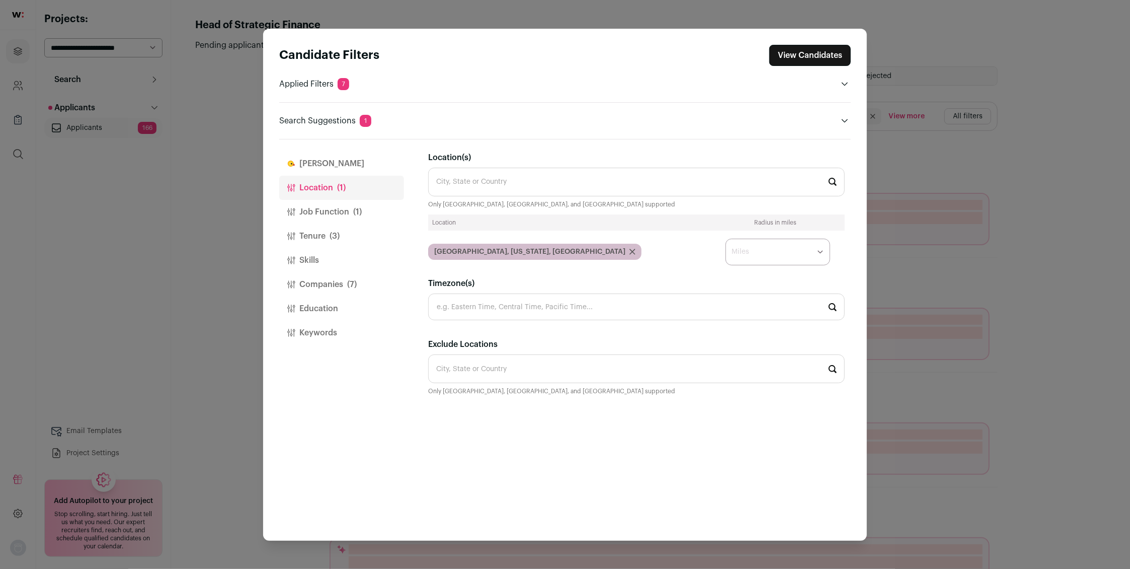
click at [821, 250] on select "* ** ** **" at bounding box center [778, 252] width 105 height 27
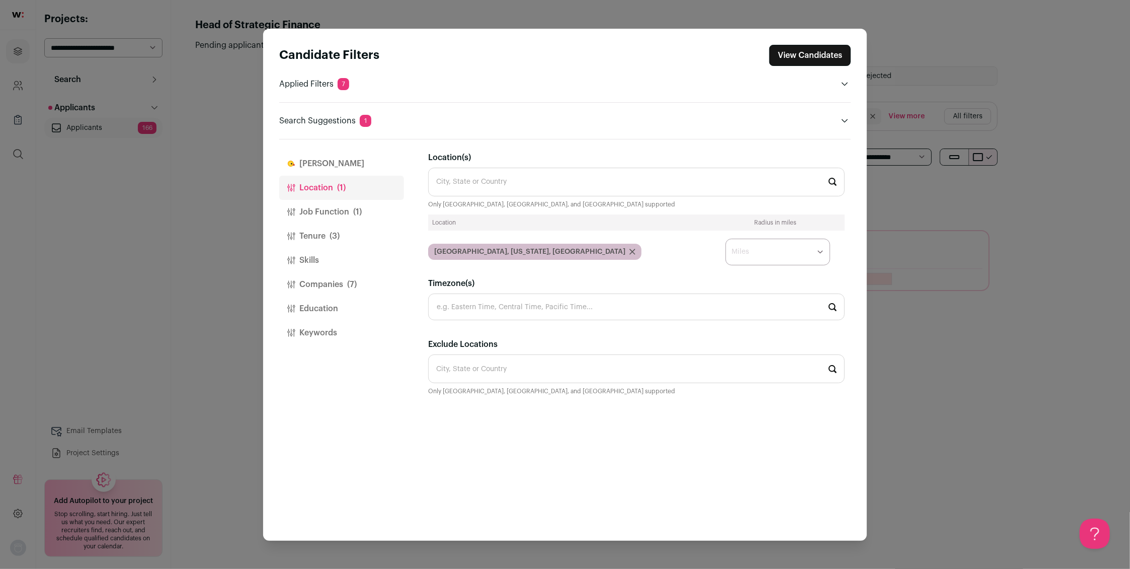
select select "****"
click at [801, 58] on button "View Candidates" at bounding box center [810, 55] width 82 height 21
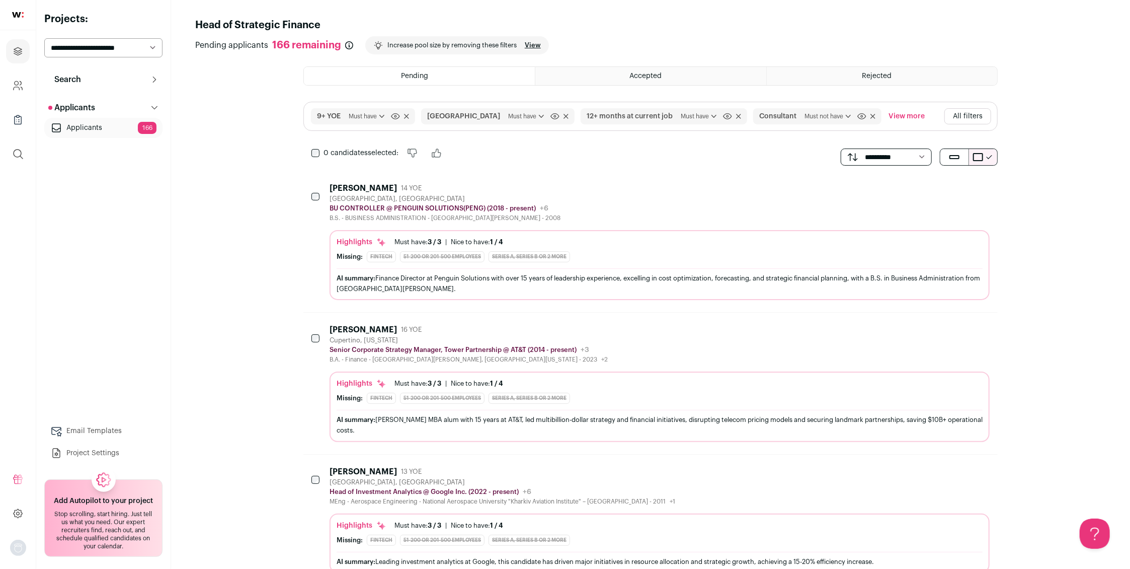
click at [351, 185] on div "[PERSON_NAME]" at bounding box center [363, 188] width 67 height 10
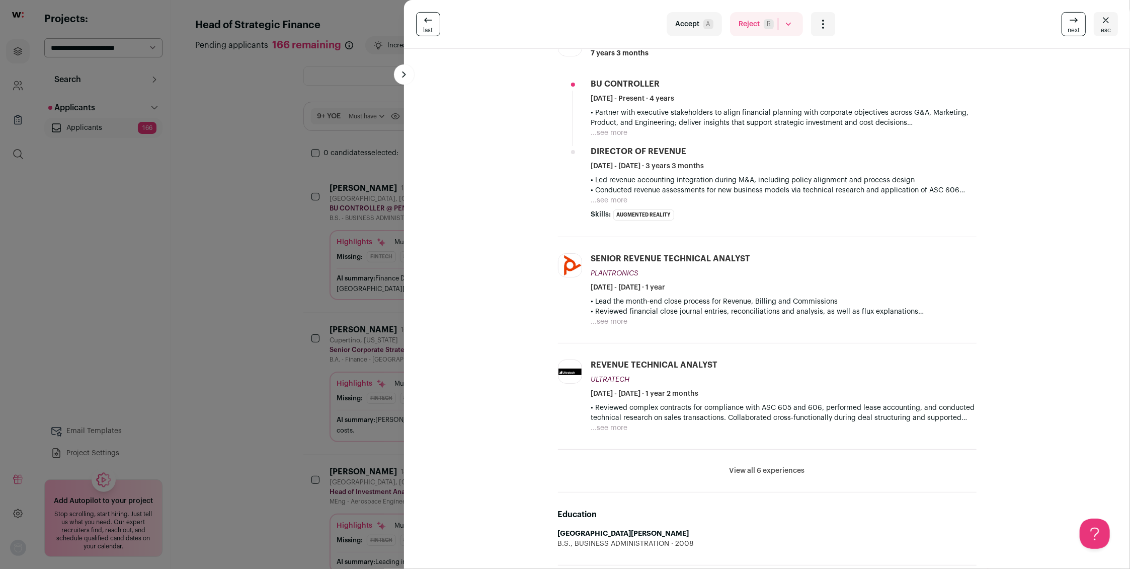
scroll to position [272, 0]
click at [755, 24] on button "Reject R" at bounding box center [766, 24] width 73 height 24
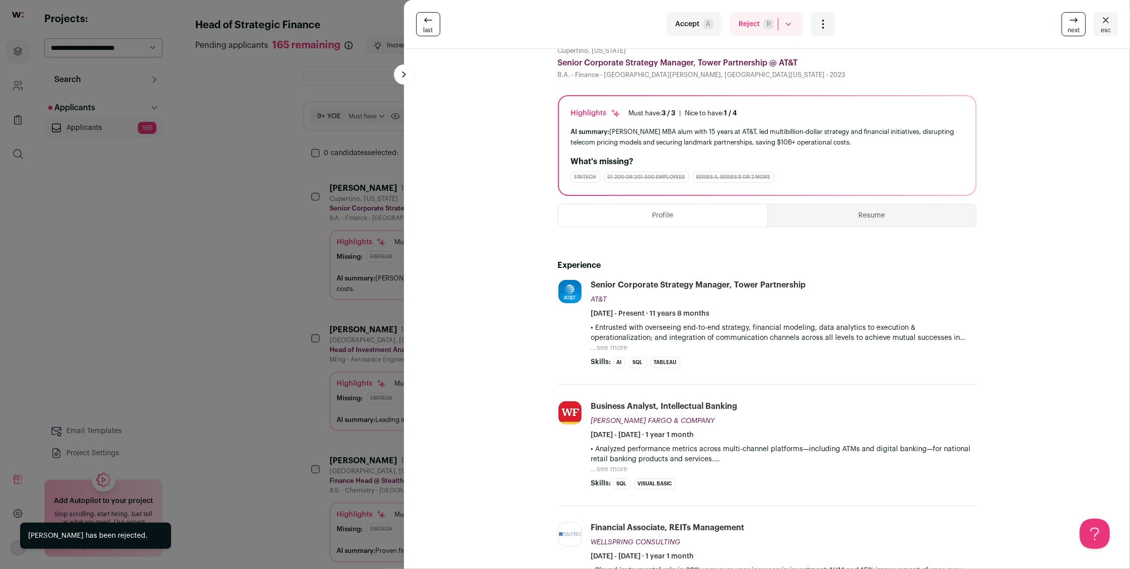
scroll to position [0, 0]
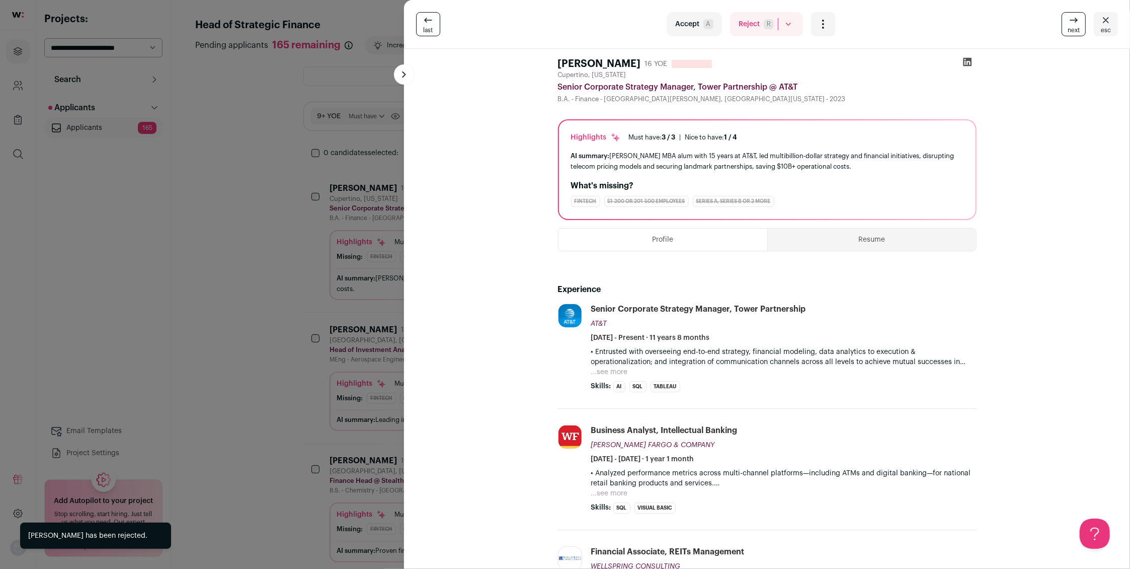
click at [755, 29] on button "Reject R" at bounding box center [766, 24] width 73 height 24
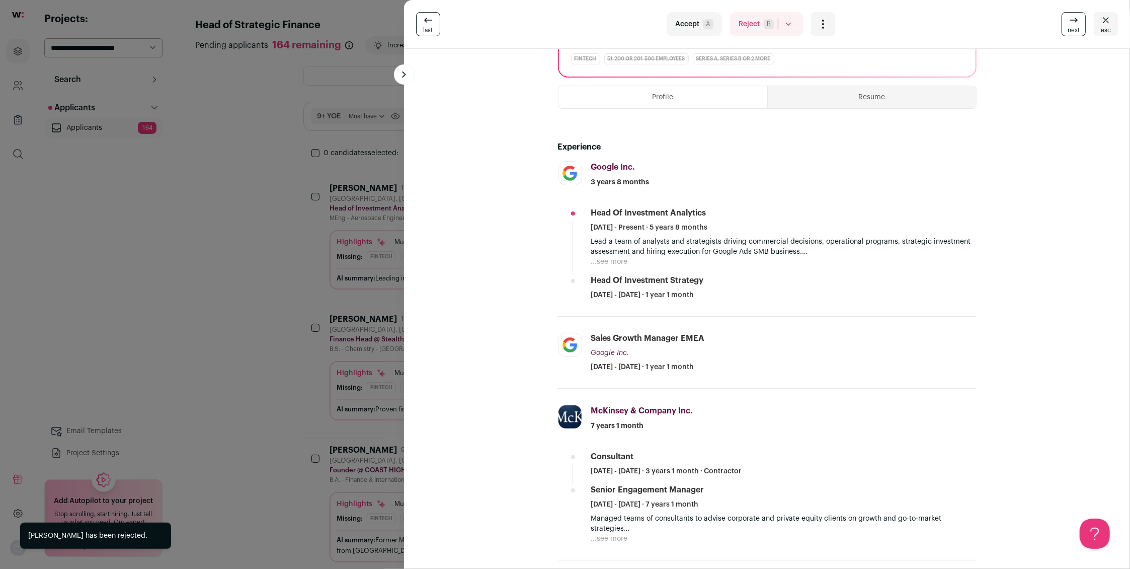
scroll to position [145, 0]
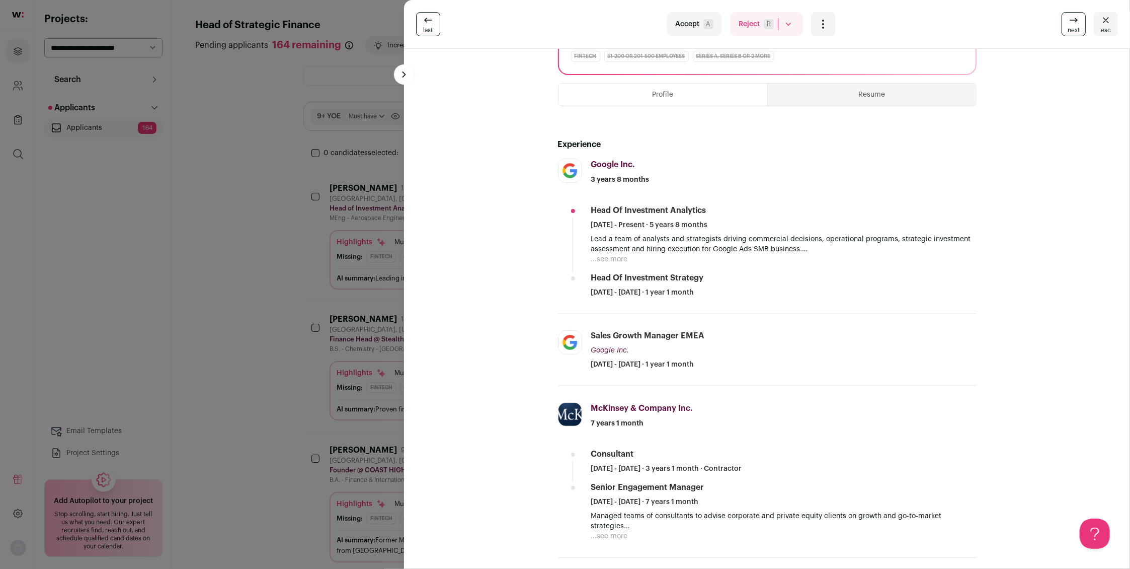
click at [616, 260] on button "...see more" at bounding box center [609, 259] width 37 height 10
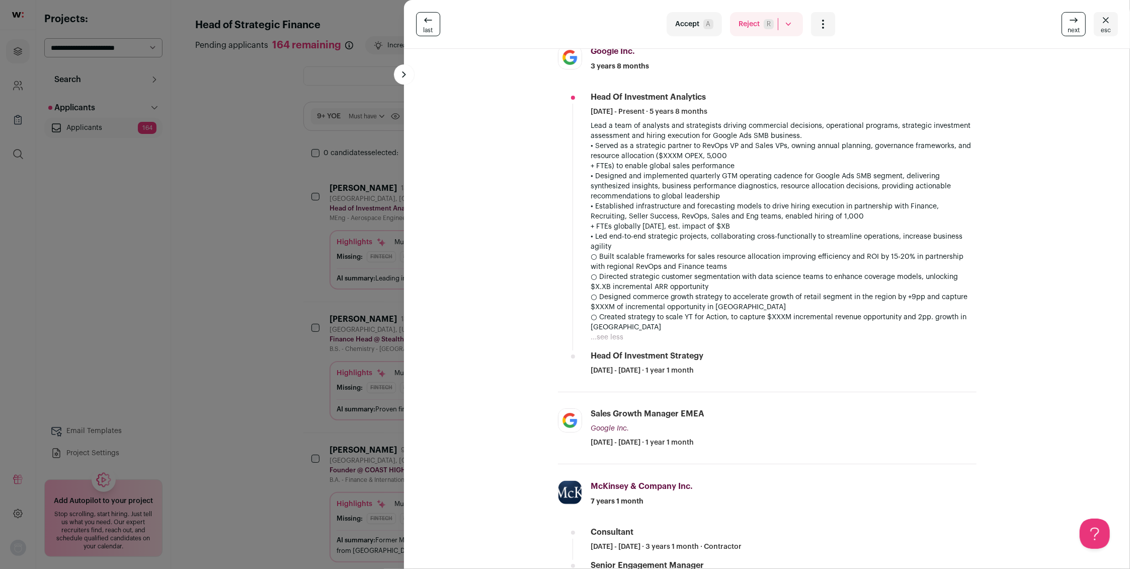
scroll to position [260, 0]
click at [748, 28] on button "Reject R" at bounding box center [766, 24] width 73 height 24
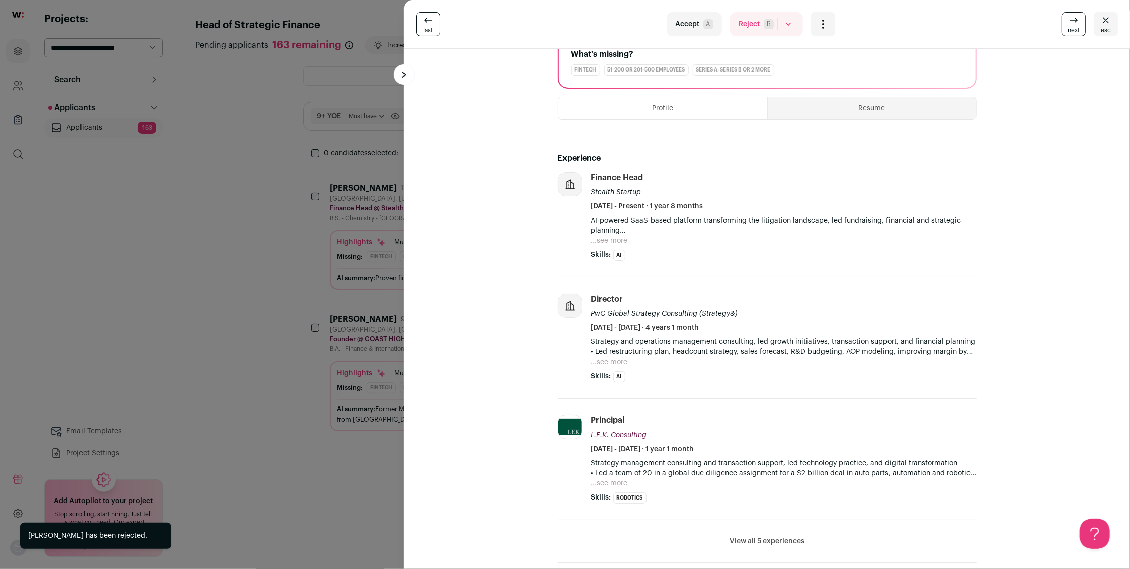
scroll to position [127, 0]
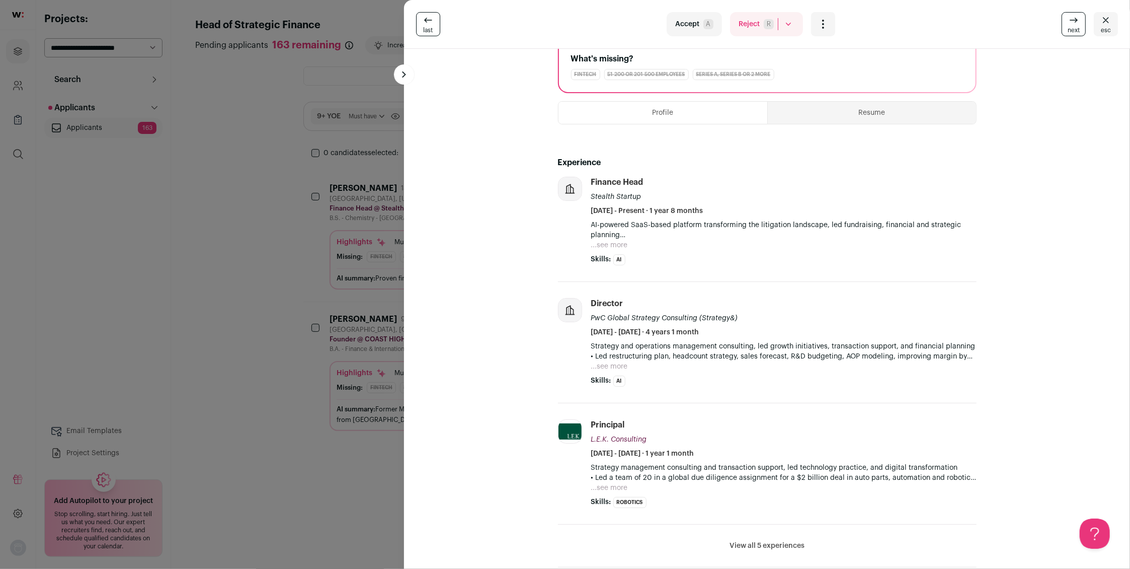
click at [751, 25] on button "Reject R" at bounding box center [766, 24] width 73 height 24
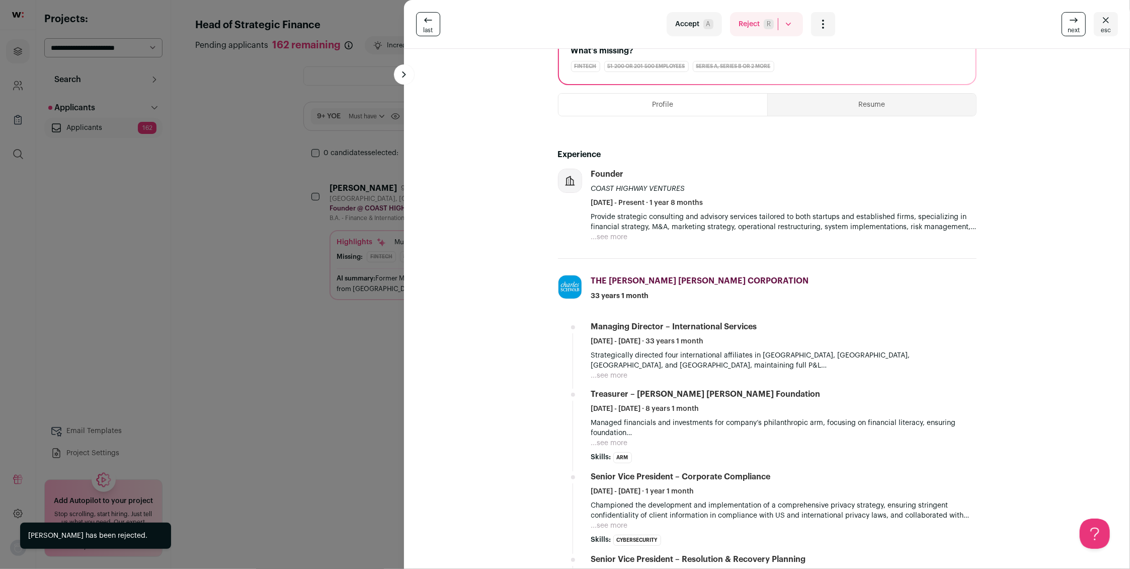
scroll to position [136, 0]
click at [752, 22] on button "Reject R" at bounding box center [766, 24] width 73 height 24
